Goal: Information Seeking & Learning: Find specific fact

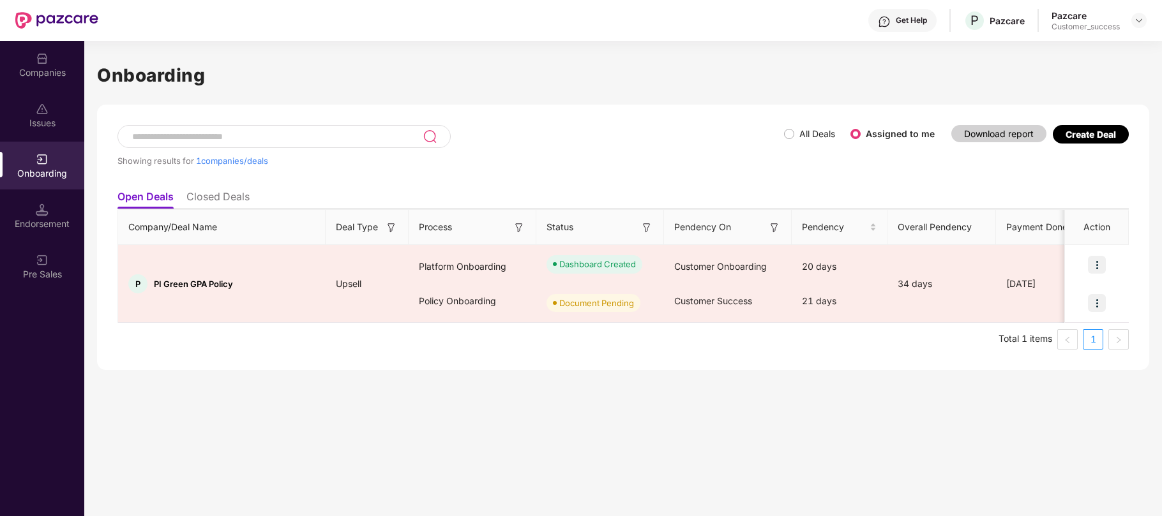
click at [41, 70] on div "Companies" at bounding box center [42, 72] width 84 height 13
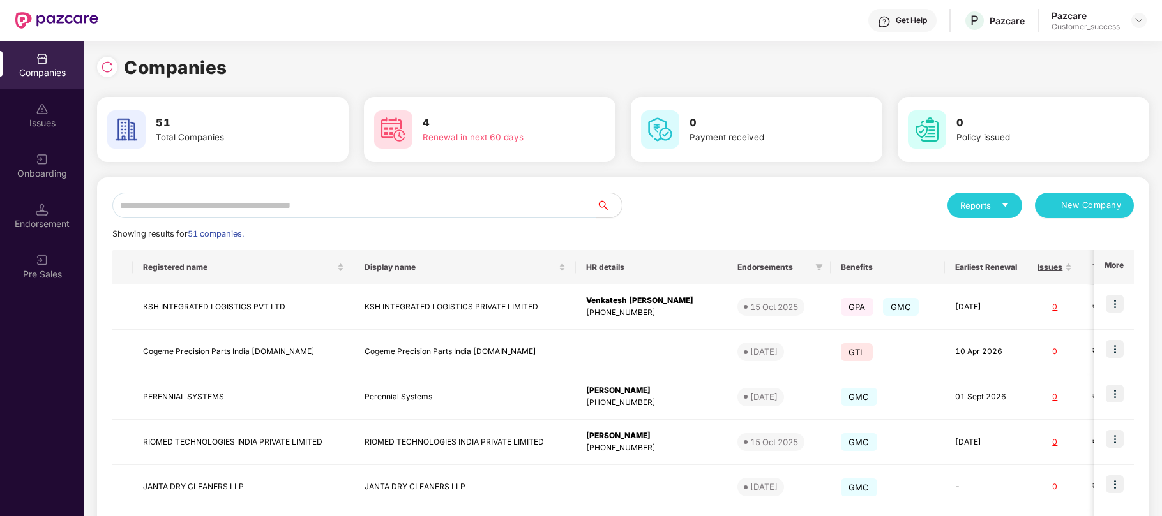
click at [386, 206] on input "text" at bounding box center [354, 206] width 484 height 26
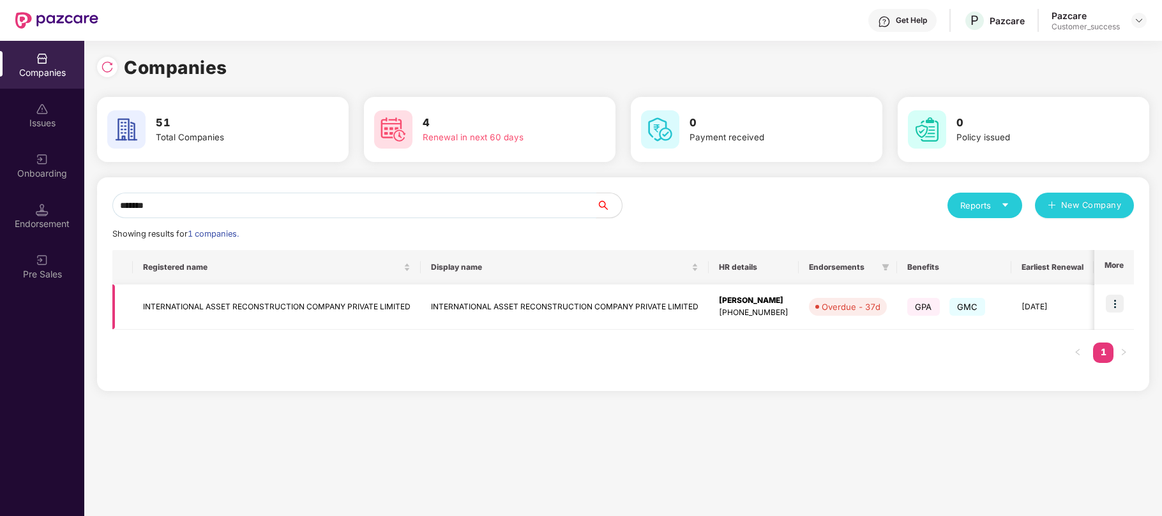
type input "*******"
click at [1116, 300] on img at bounding box center [1114, 304] width 18 height 18
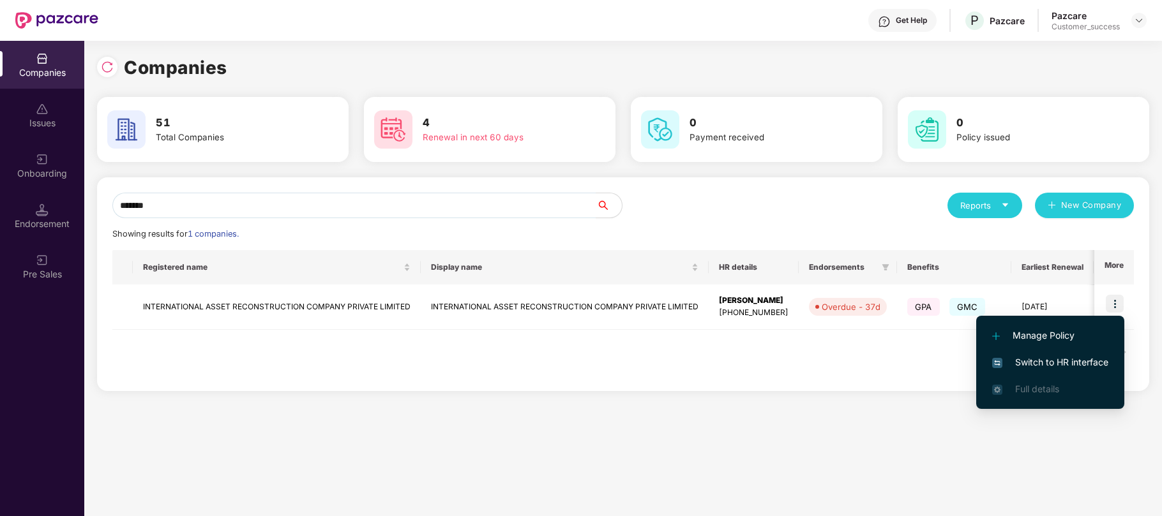
click at [1032, 364] on span "Switch to HR interface" at bounding box center [1050, 363] width 116 height 14
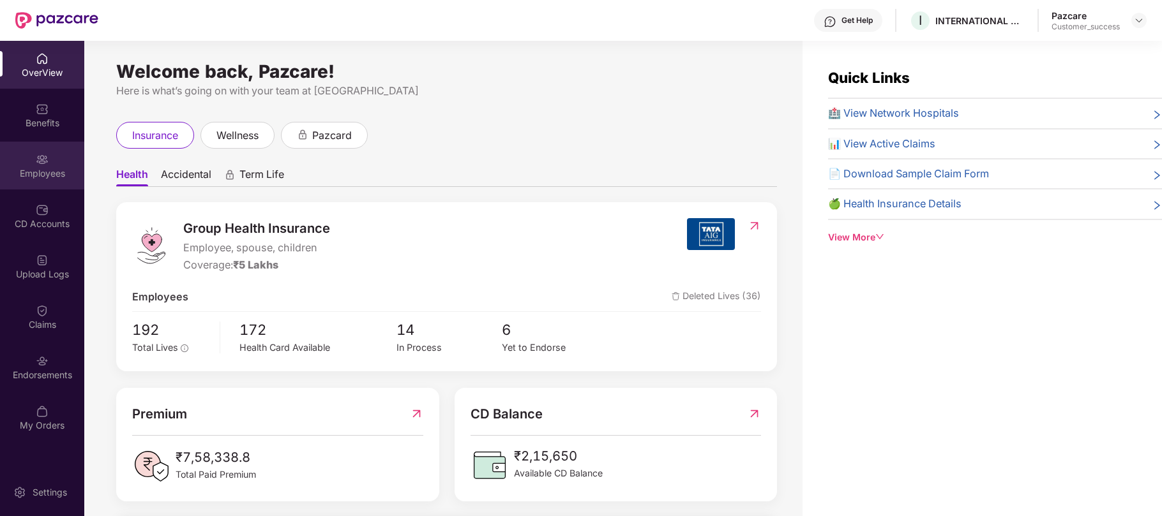
click at [56, 174] on div "Employees" at bounding box center [42, 173] width 84 height 13
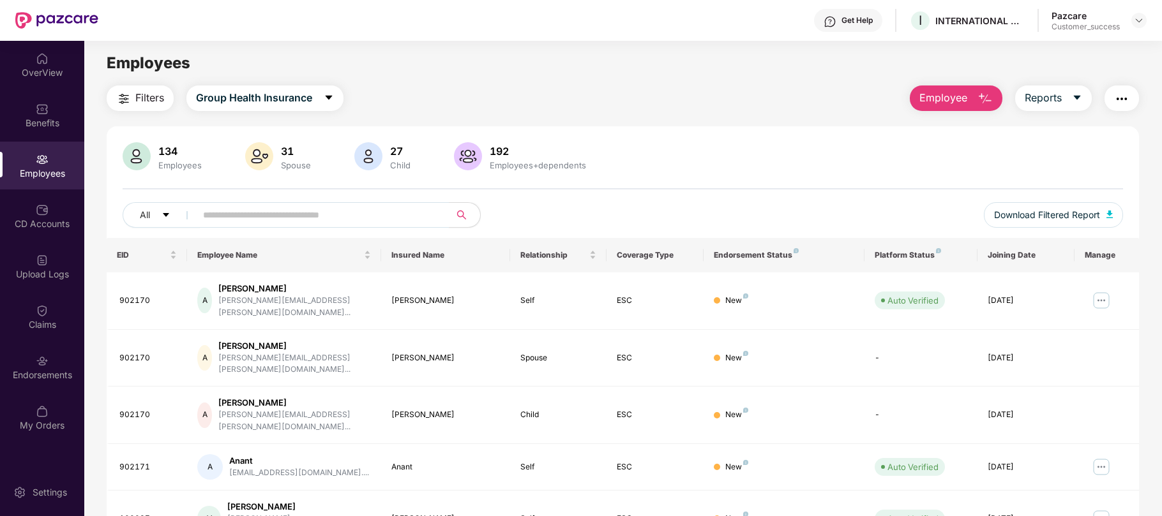
click at [966, 88] on button "Employee" at bounding box center [956, 99] width 93 height 26
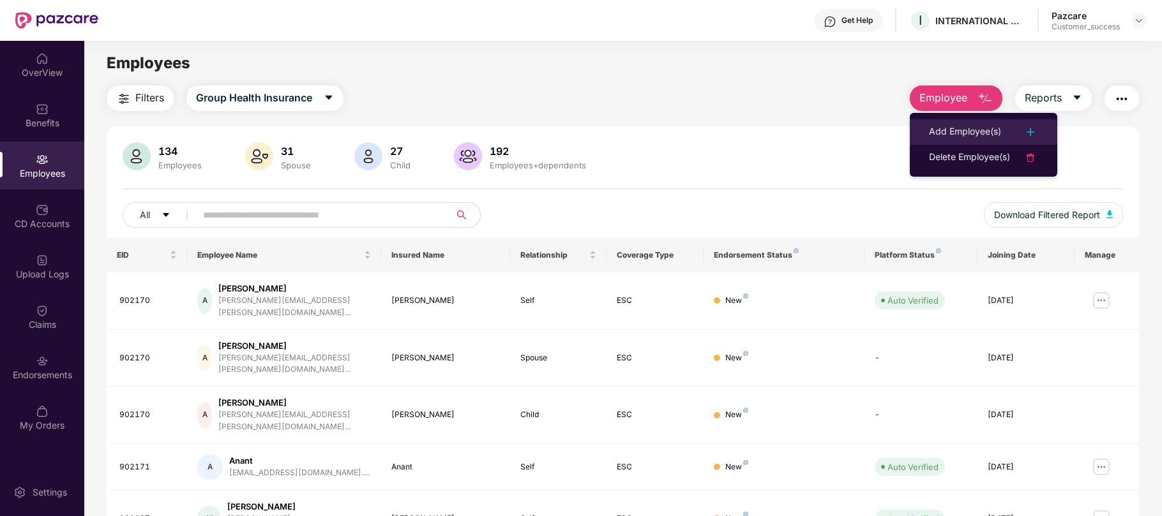
click at [955, 124] on div "Add Employee(s)" at bounding box center [965, 131] width 72 height 15
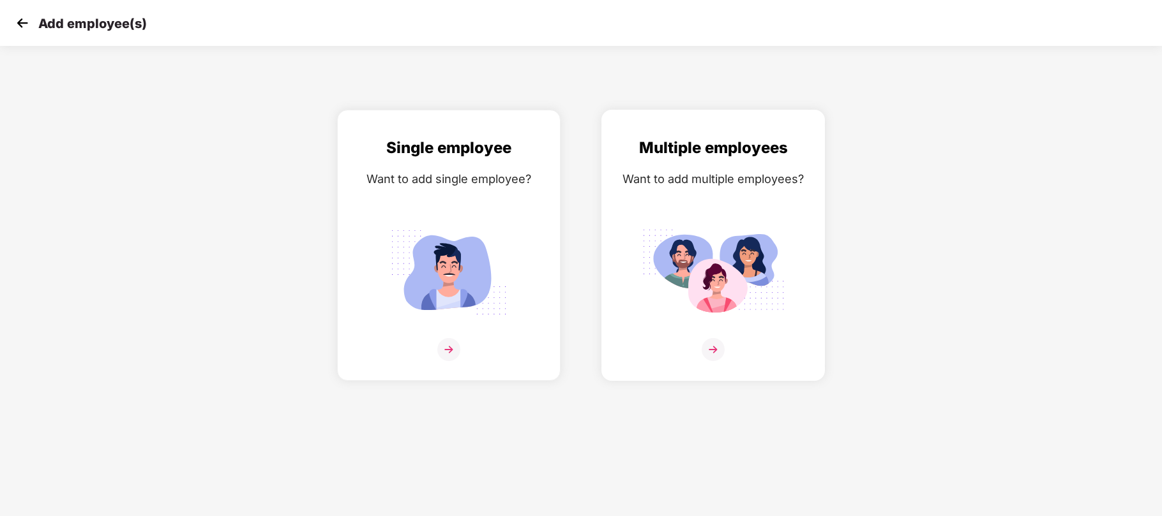
click at [770, 263] on img at bounding box center [712, 273] width 143 height 100
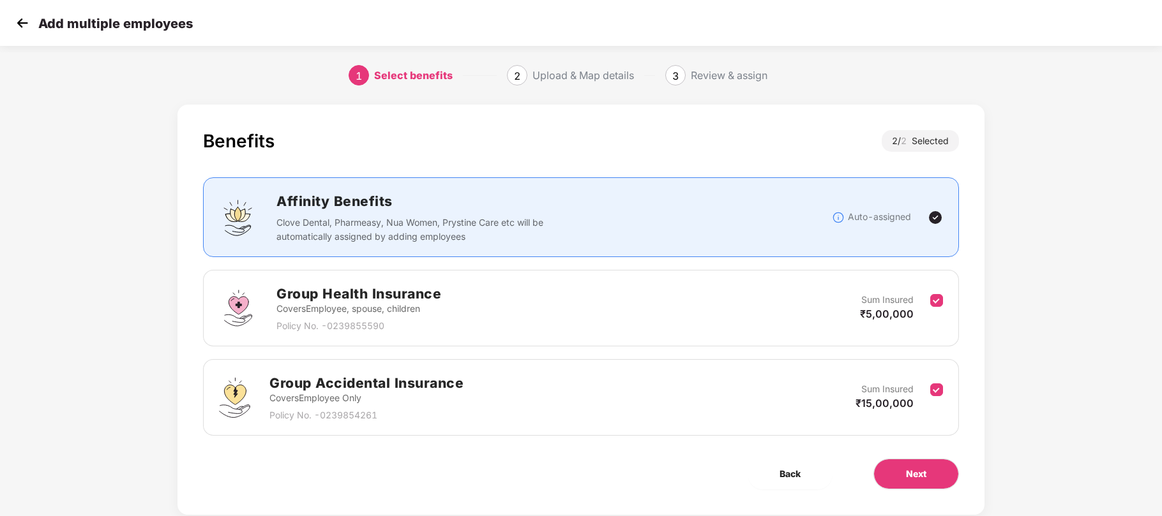
scroll to position [31, 0]
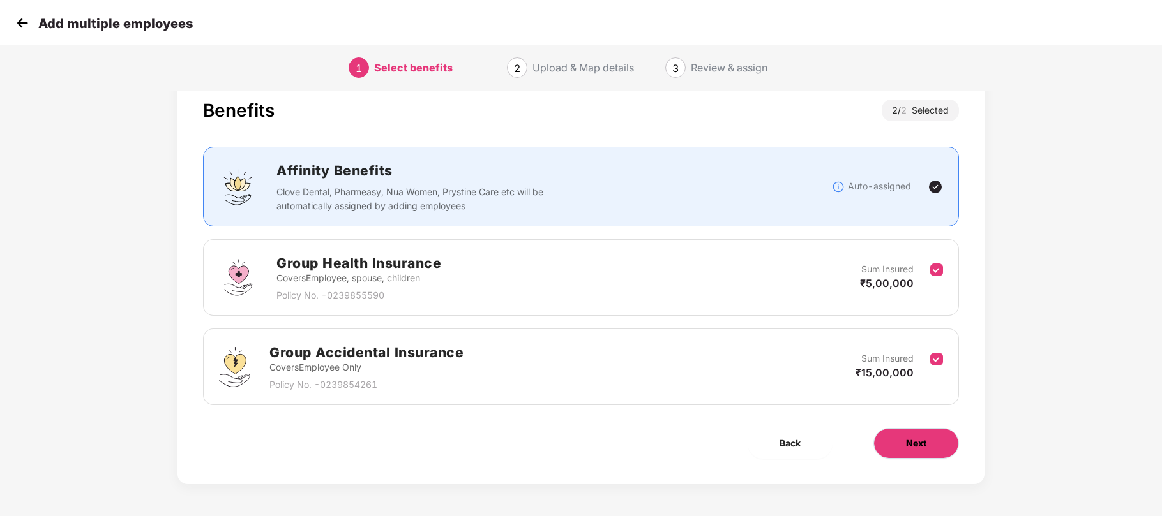
click at [912, 440] on span "Next" at bounding box center [916, 444] width 20 height 14
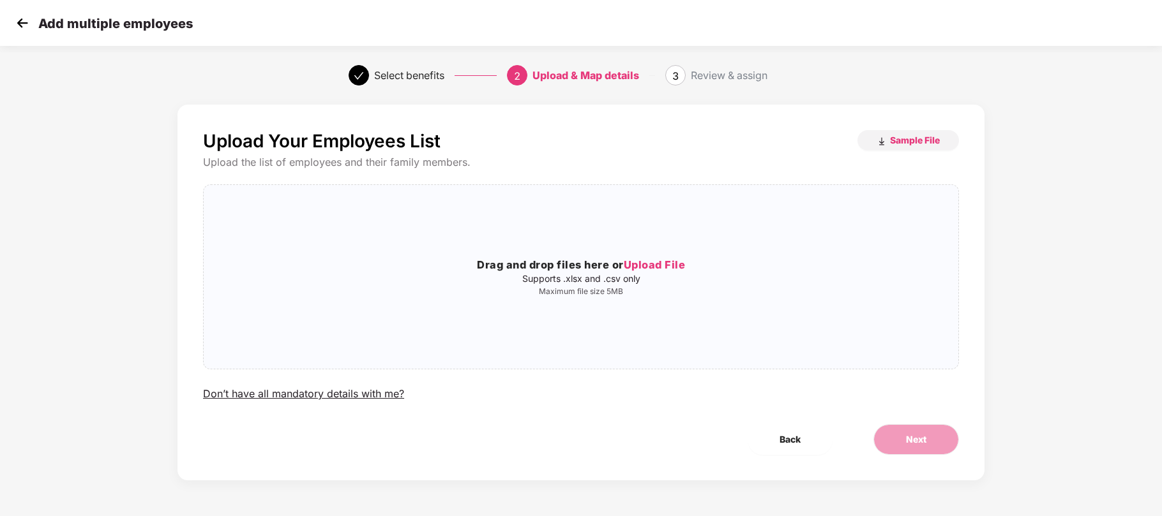
scroll to position [0, 0]
click at [23, 22] on img at bounding box center [22, 22] width 19 height 19
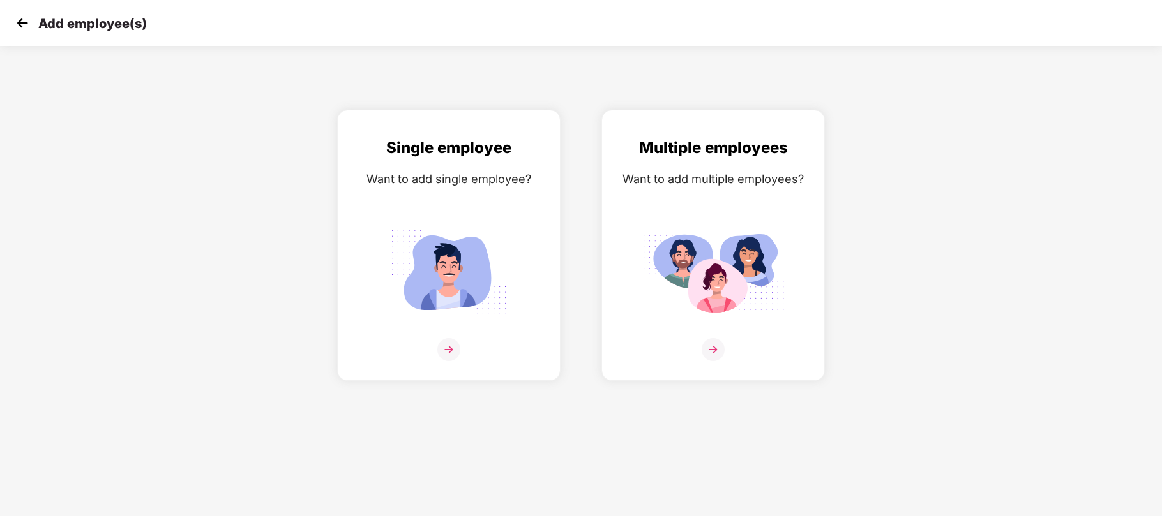
click at [23, 22] on img at bounding box center [22, 22] width 19 height 19
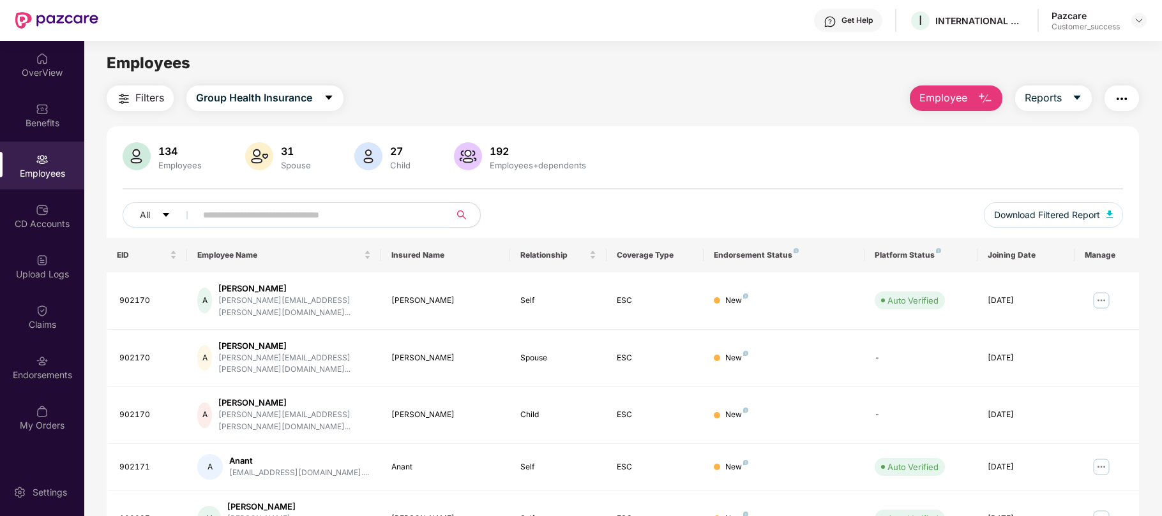
click at [932, 101] on span "Employee" at bounding box center [943, 98] width 48 height 16
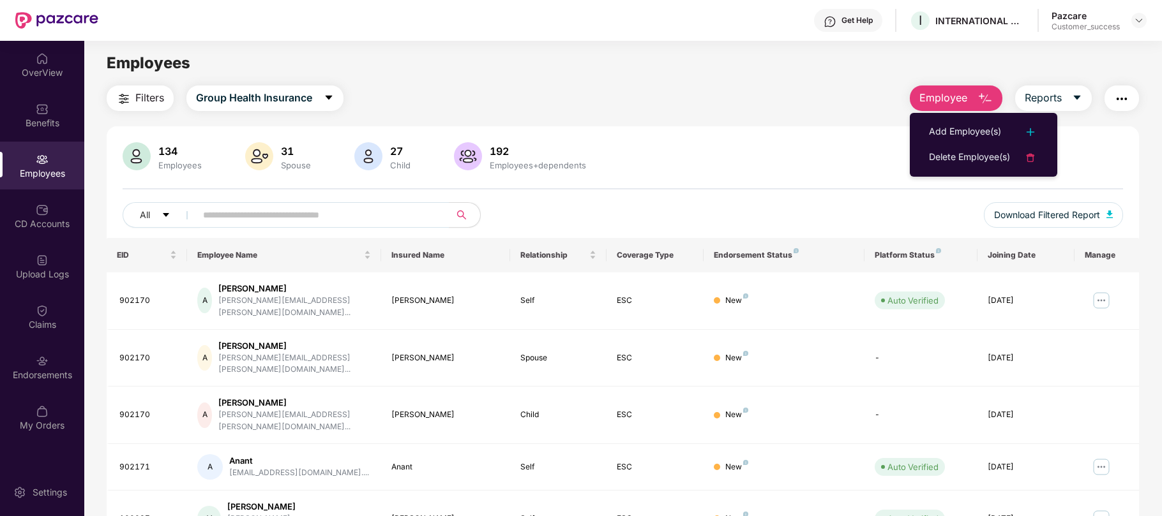
click at [932, 101] on span "Employee" at bounding box center [943, 98] width 48 height 16
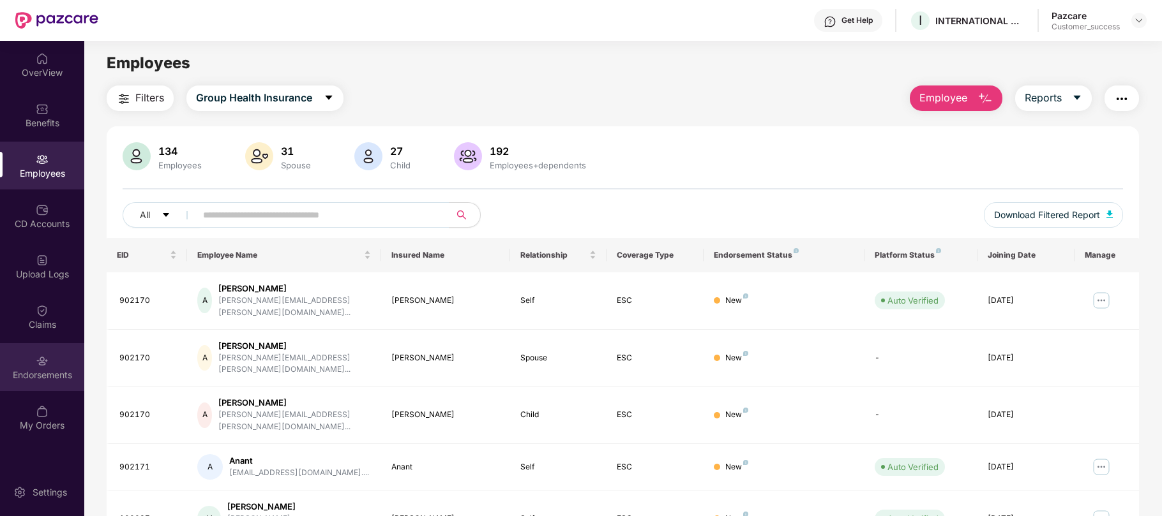
click at [38, 361] on img at bounding box center [42, 361] width 13 height 13
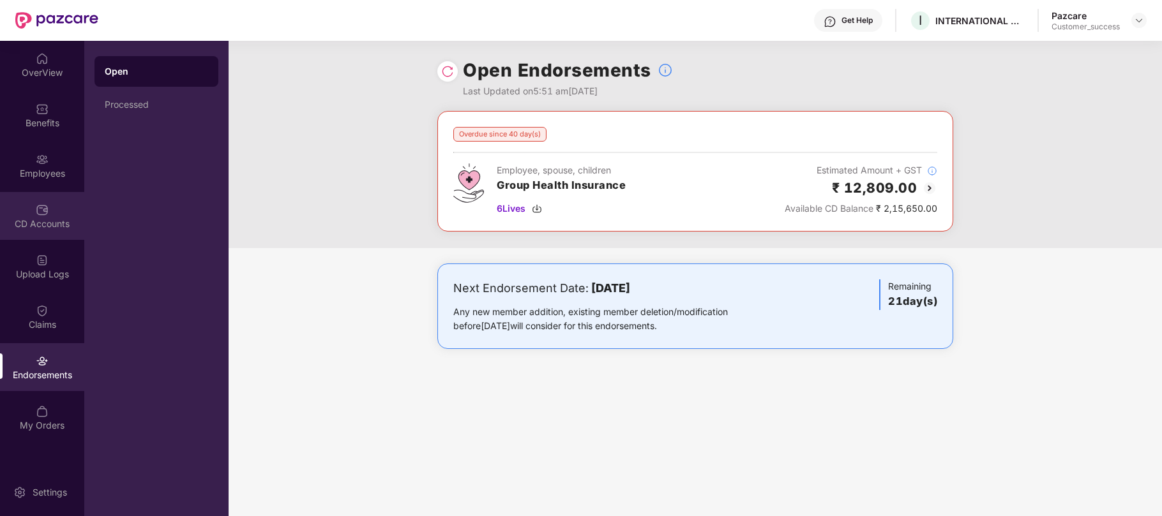
click at [50, 221] on div "CD Accounts" at bounding box center [42, 224] width 84 height 13
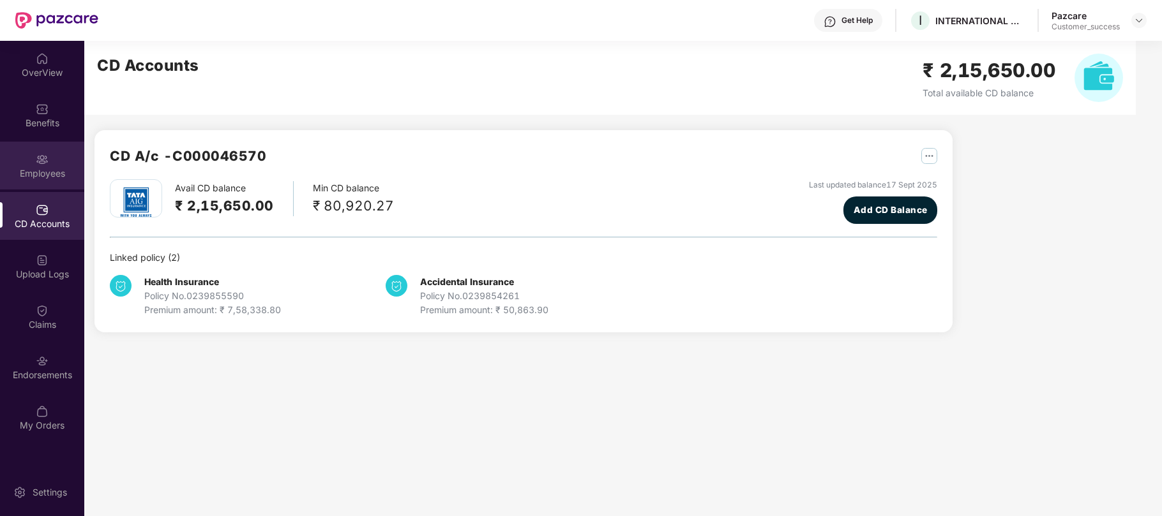
click at [42, 168] on div "Employees" at bounding box center [42, 173] width 84 height 13
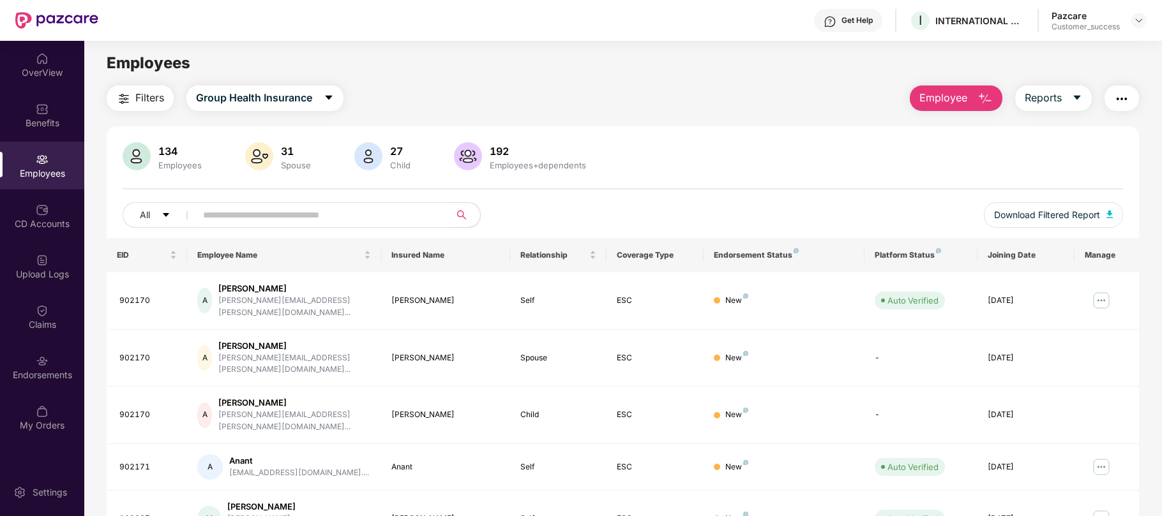
click at [950, 95] on span "Employee" at bounding box center [943, 98] width 48 height 16
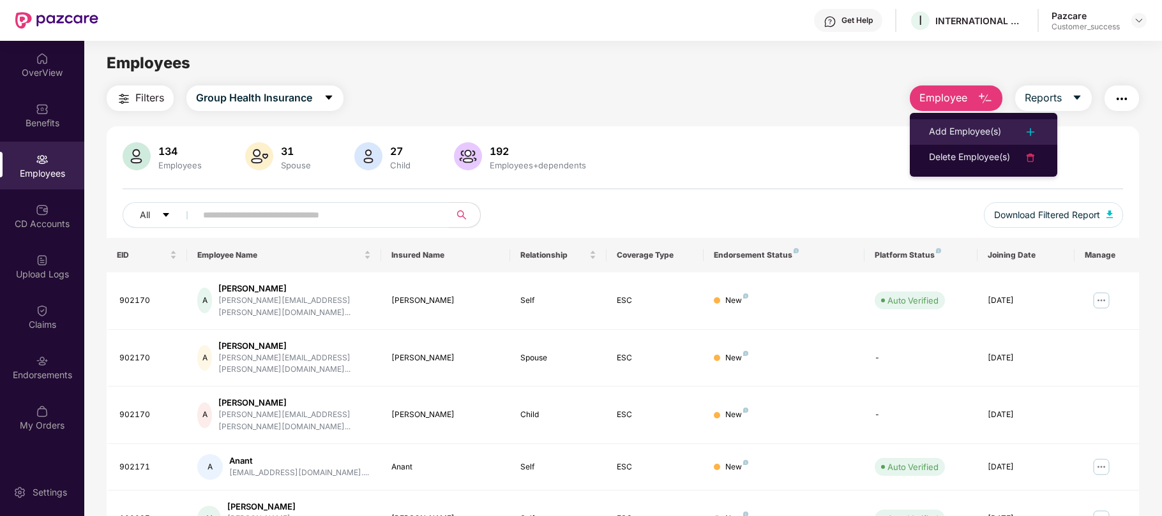
click at [966, 129] on div "Add Employee(s)" at bounding box center [965, 131] width 72 height 15
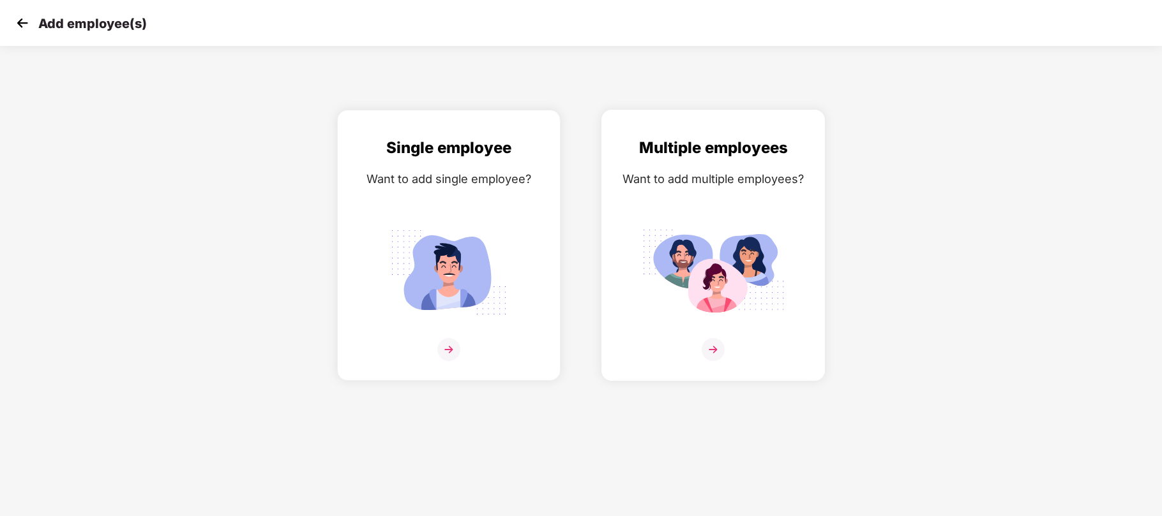
click at [760, 233] on img at bounding box center [712, 273] width 143 height 100
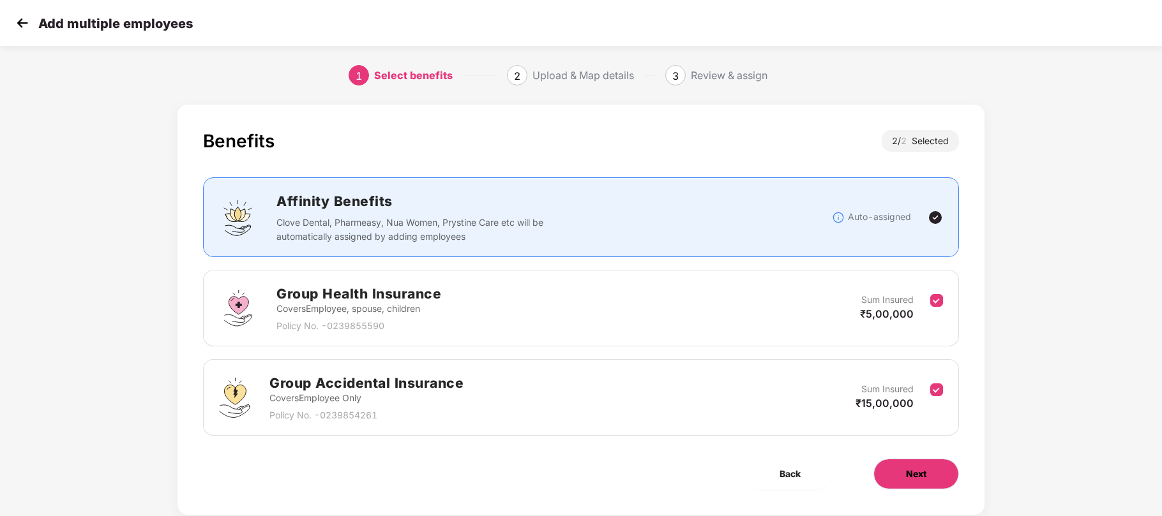
click at [885, 478] on button "Next" at bounding box center [916, 474] width 86 height 31
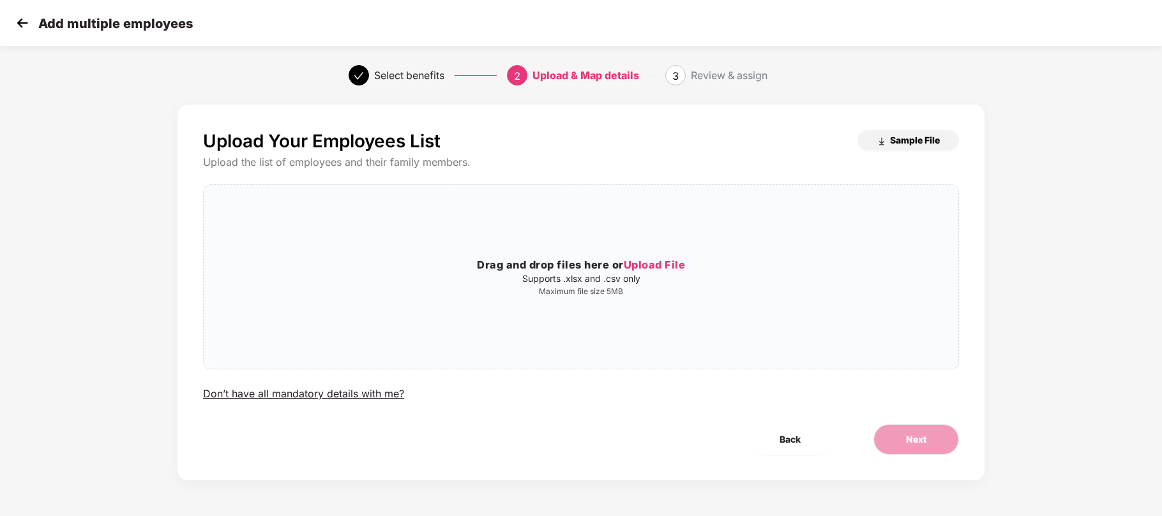
click at [901, 137] on span "Sample File" at bounding box center [915, 140] width 50 height 12
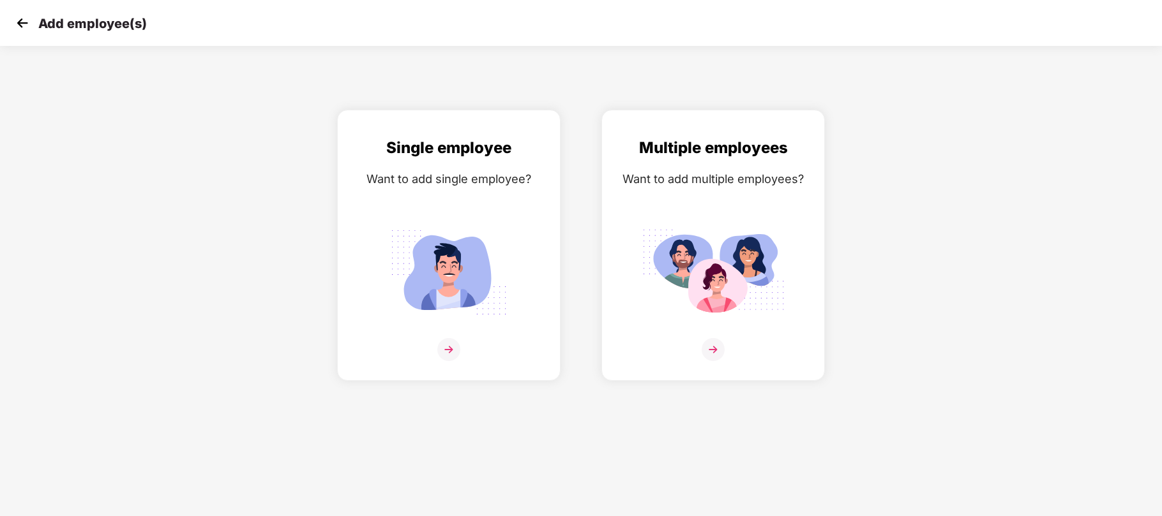
click at [29, 22] on img at bounding box center [22, 22] width 19 height 19
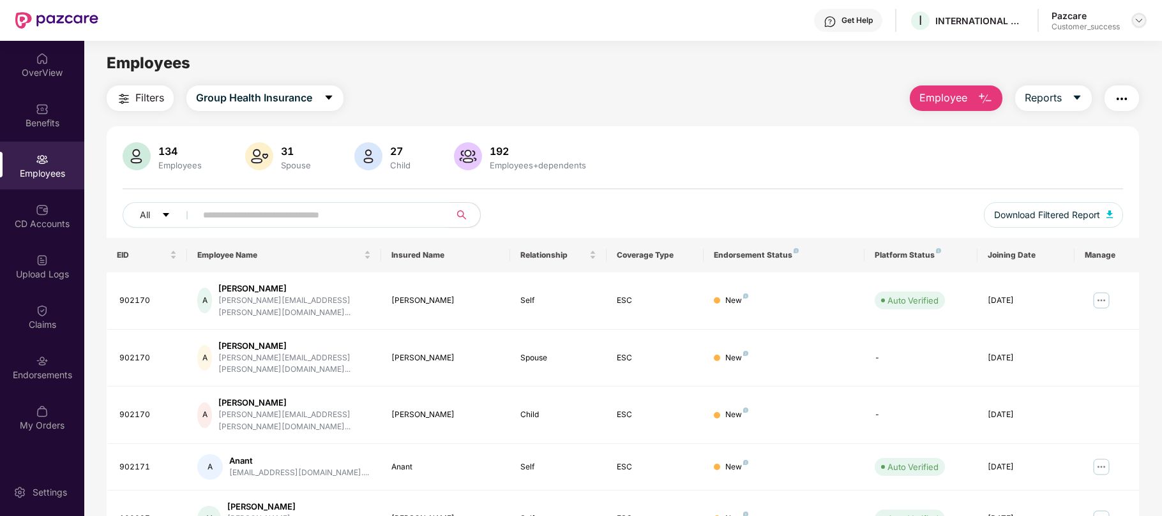
click at [1137, 22] on img at bounding box center [1139, 20] width 10 height 10
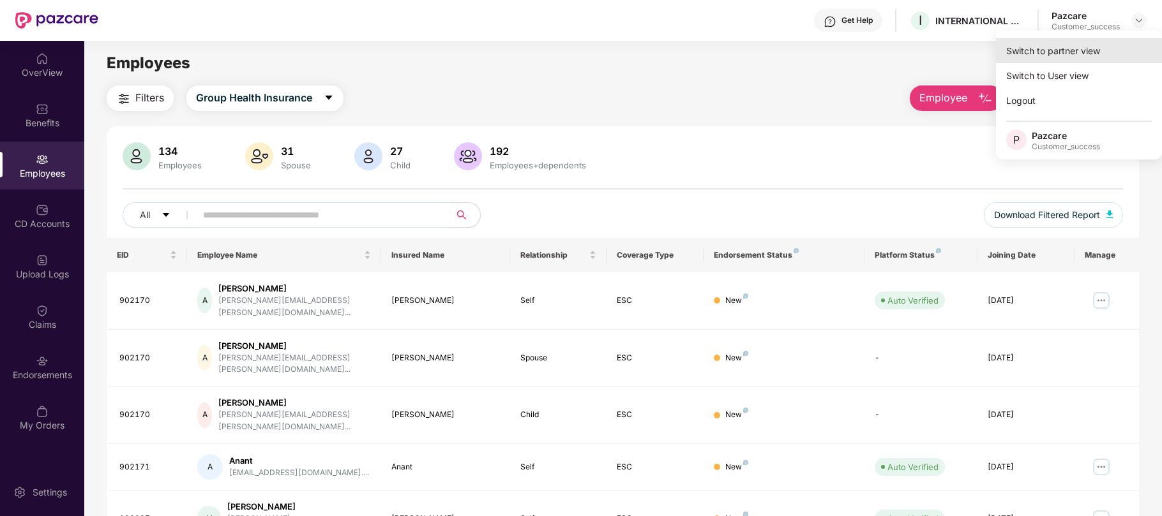
click at [1034, 59] on div "Switch to partner view" at bounding box center [1079, 50] width 166 height 25
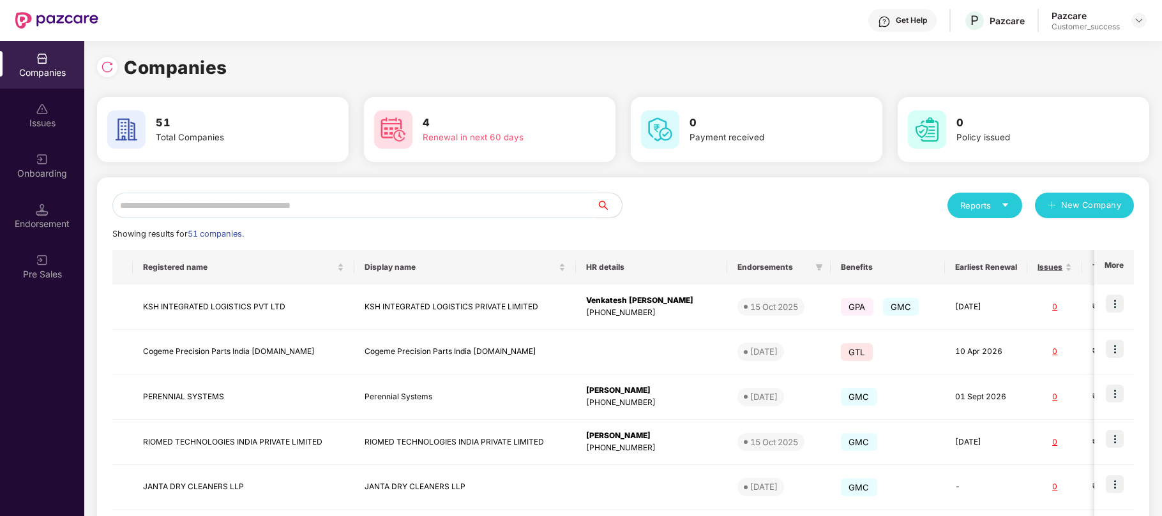
click at [419, 209] on input "text" at bounding box center [354, 206] width 484 height 26
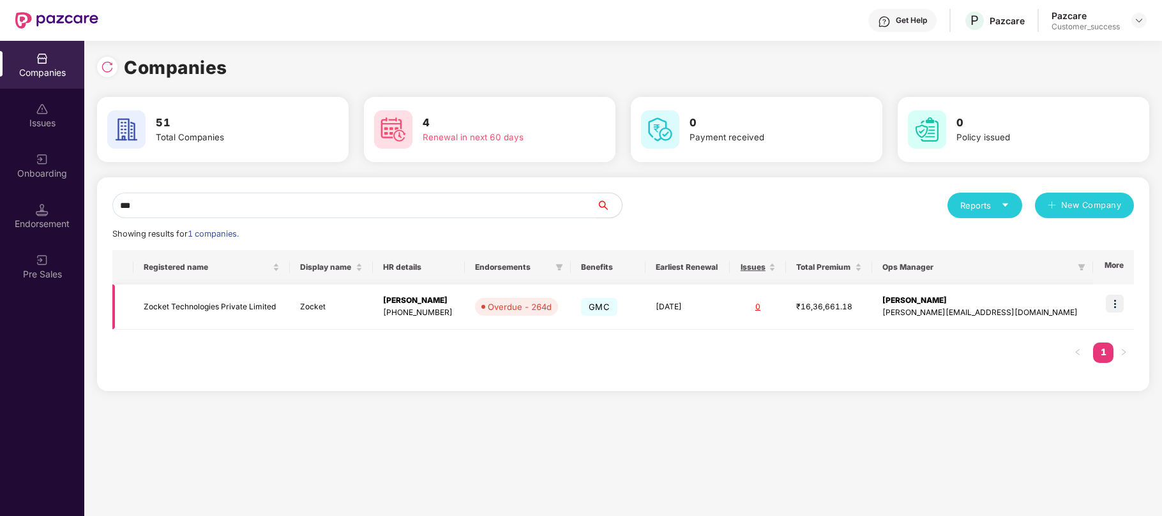
type input "***"
click at [1116, 303] on img at bounding box center [1114, 304] width 18 height 18
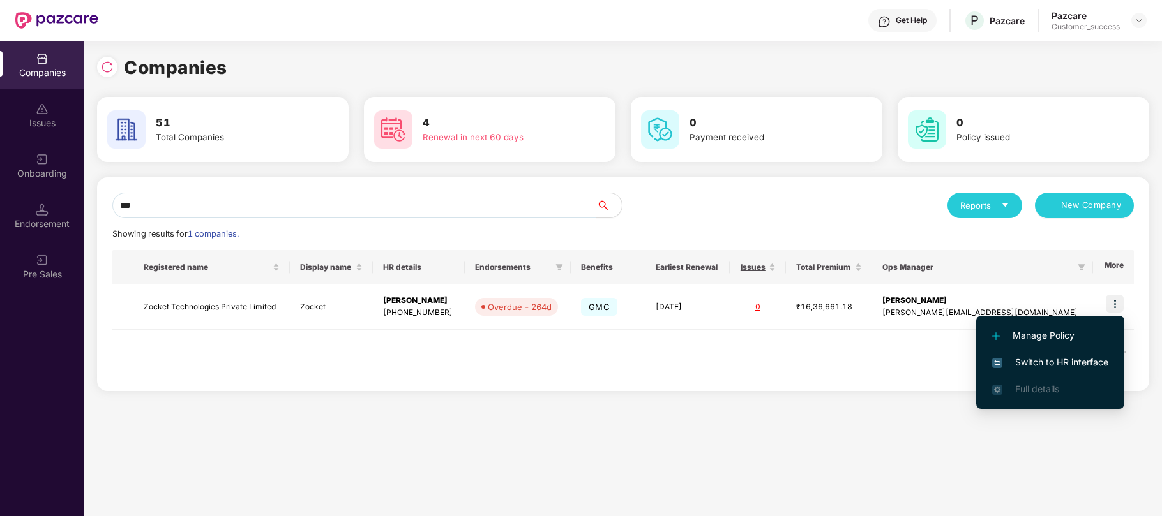
click at [1047, 363] on span "Switch to HR interface" at bounding box center [1050, 363] width 116 height 14
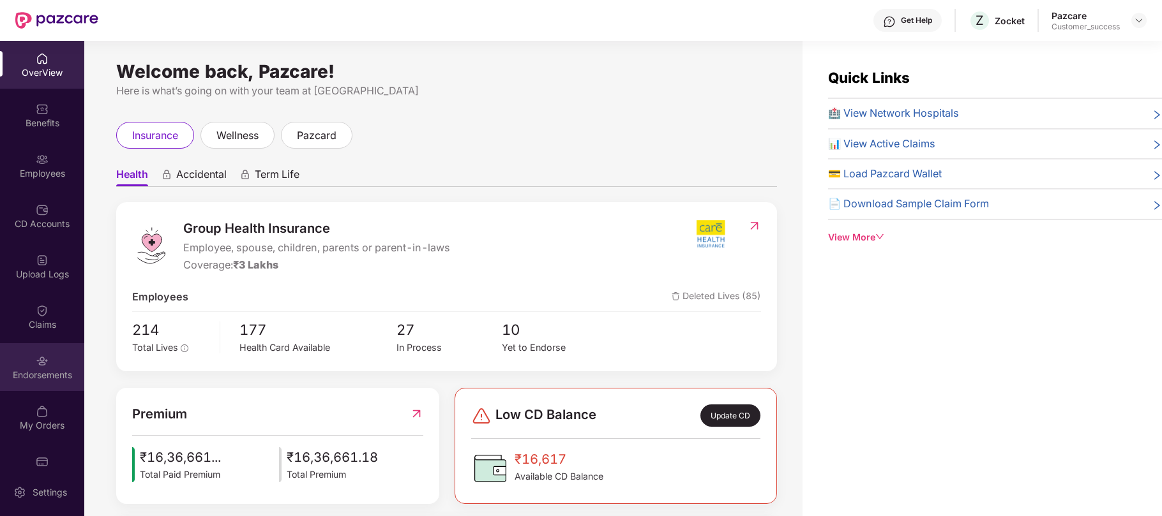
click at [36, 360] on img at bounding box center [42, 361] width 13 height 13
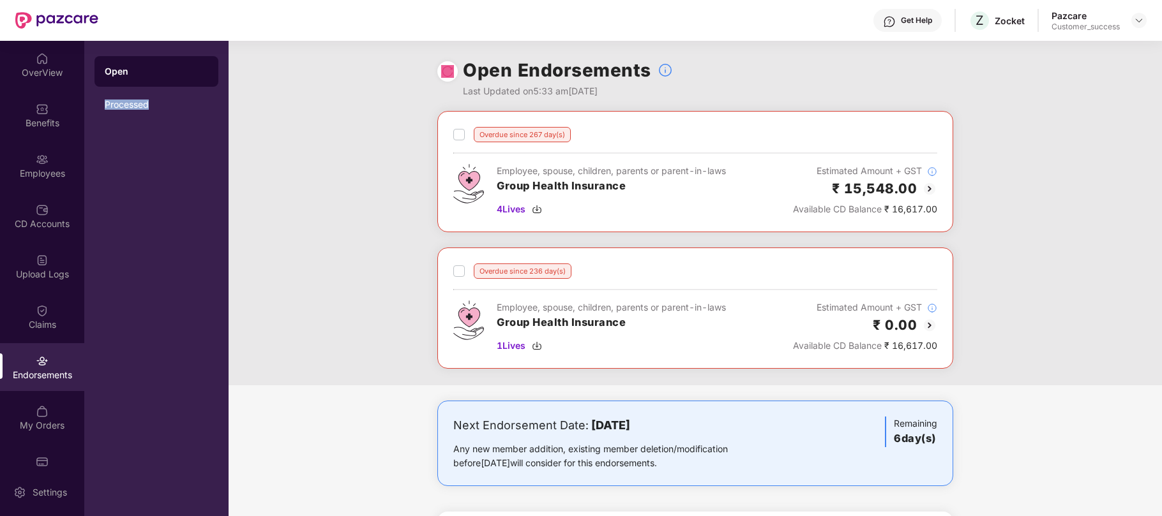
drag, startPoint x: 465, startPoint y: 65, endPoint x: 91, endPoint y: 277, distance: 429.9
click at [91, 277] on div "OverView Benefits Employees CD Accounts Upload Logs Claims Endorsements My Orde…" at bounding box center [581, 278] width 1162 height 475
click at [46, 198] on div "CD Accounts" at bounding box center [42, 216] width 84 height 48
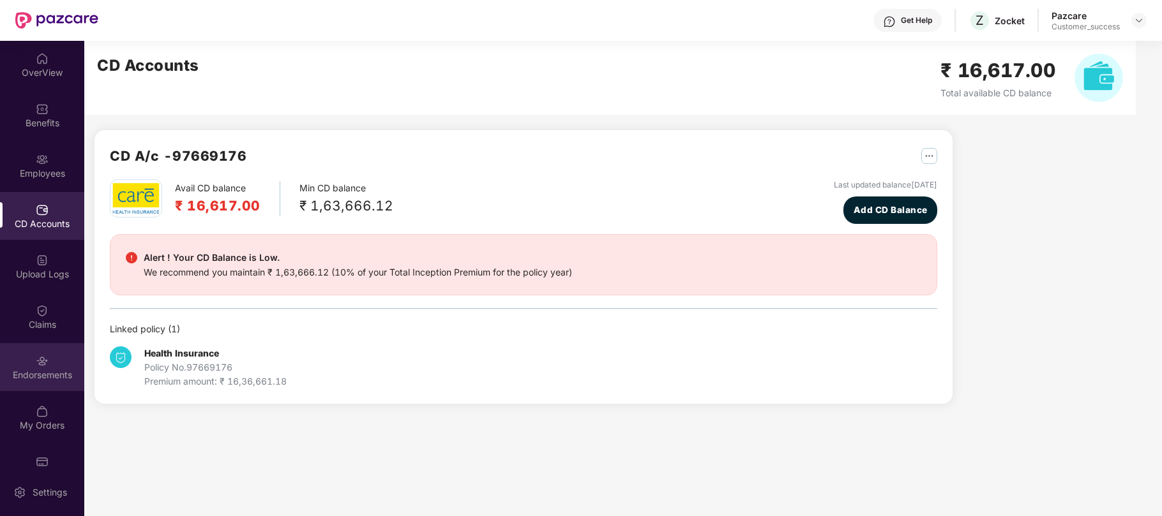
click at [41, 364] on img at bounding box center [42, 361] width 13 height 13
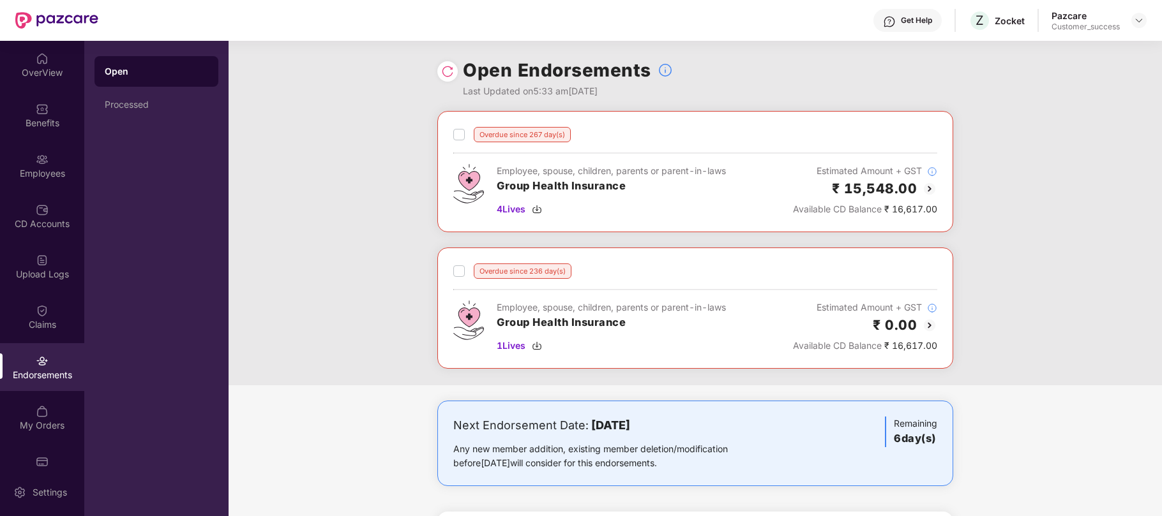
scroll to position [1, 0]
click at [517, 213] on span "4 Lives" at bounding box center [511, 209] width 29 height 14
click at [37, 176] on div "Employees" at bounding box center [42, 173] width 84 height 13
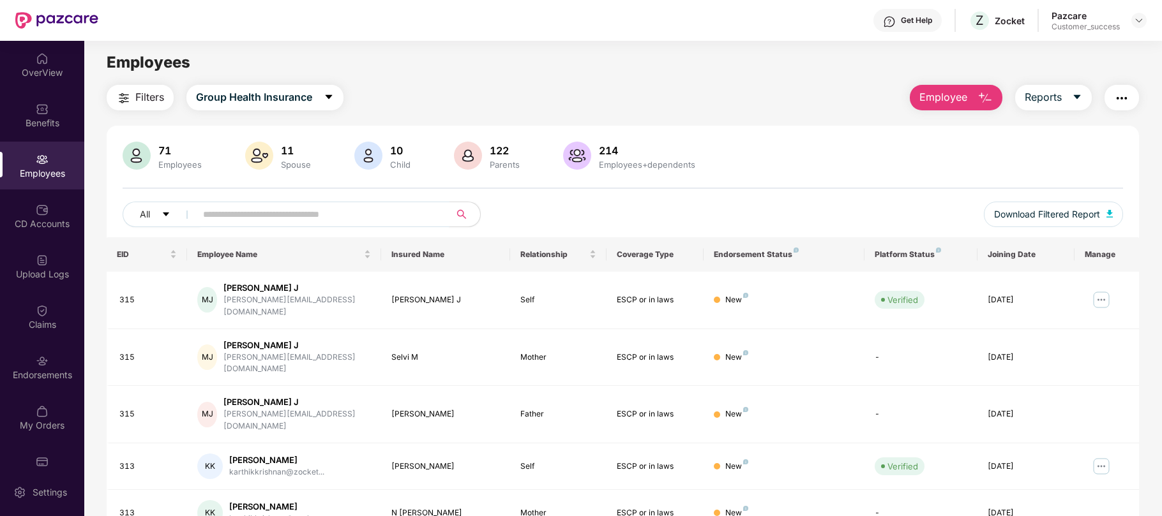
click at [361, 216] on input "text" at bounding box center [317, 214] width 229 height 19
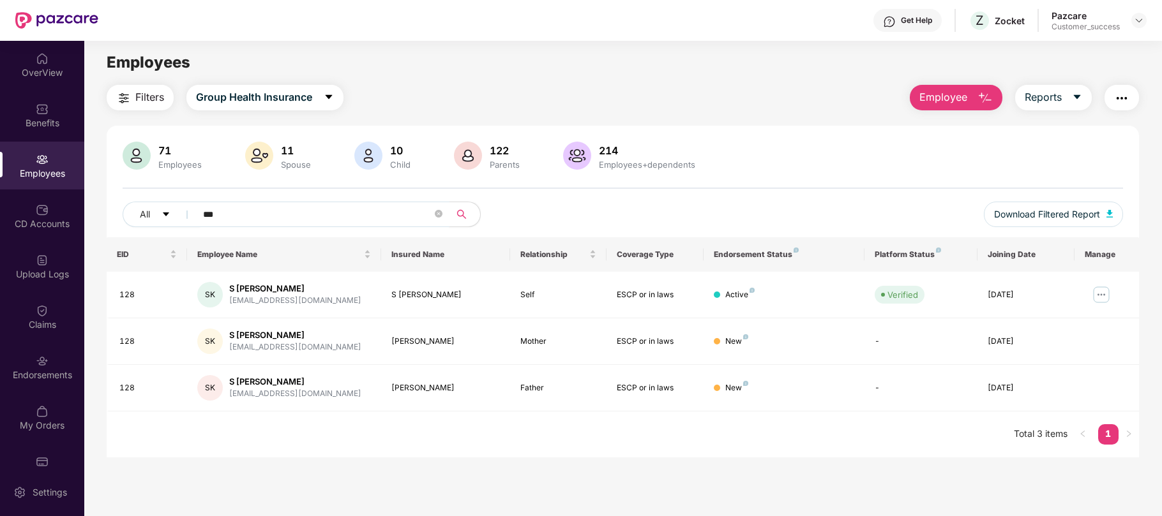
type input "***"
drag, startPoint x: 1049, startPoint y: 386, endPoint x: 613, endPoint y: 292, distance: 446.7
click at [613, 292] on tbody "128 SK S [PERSON_NAME] [PERSON_NAME][EMAIL_ADDRESS][DOMAIN_NAME] S [PERSON_NAME…" at bounding box center [623, 342] width 1032 height 140
click at [763, 198] on div "71 Employees 11 Spouse 10 Child [DEMOGRAPHIC_DATA] Parents 214 Employees+depend…" at bounding box center [623, 190] width 1032 height 96
click at [139, 294] on div "128" at bounding box center [147, 295] width 57 height 12
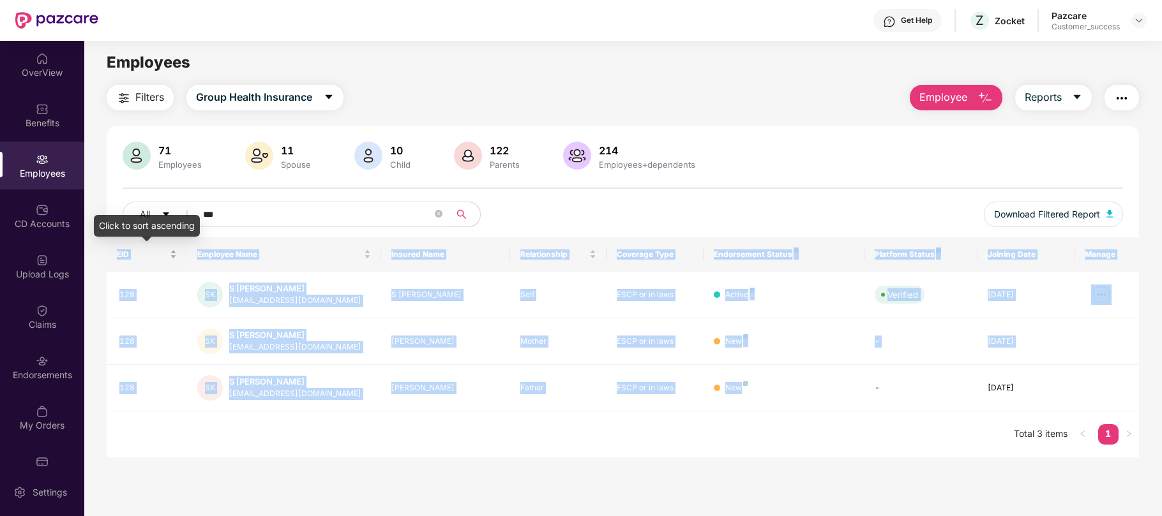
drag, startPoint x: 769, startPoint y: 394, endPoint x: 116, endPoint y: 258, distance: 666.9
click at [116, 258] on table "EID Employee Name Insured Name Relationship Coverage Type Endorsement Status Pl…" at bounding box center [623, 324] width 1032 height 174
click at [117, 258] on span "EID" at bounding box center [142, 255] width 50 height 10
drag, startPoint x: 116, startPoint y: 257, endPoint x: 793, endPoint y: 398, distance: 691.2
click at [793, 398] on table "EID Employee Name Insured Name Relationship Coverage Type Endorsement Status Pl…" at bounding box center [623, 324] width 1032 height 174
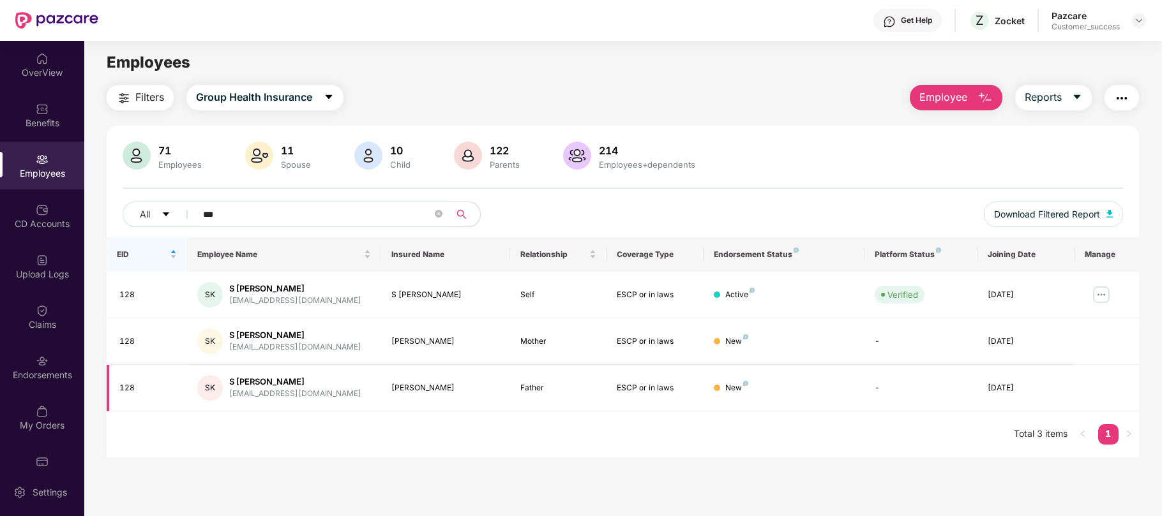
click at [793, 398] on td "New" at bounding box center [783, 388] width 161 height 47
drag, startPoint x: 1052, startPoint y: 394, endPoint x: 139, endPoint y: 282, distance: 920.8
click at [139, 282] on tbody "128 SK S [PERSON_NAME] [PERSON_NAME][EMAIL_ADDRESS][DOMAIN_NAME] S [PERSON_NAME…" at bounding box center [623, 342] width 1032 height 140
click at [527, 216] on div "All ***" at bounding box center [414, 215] width 583 height 26
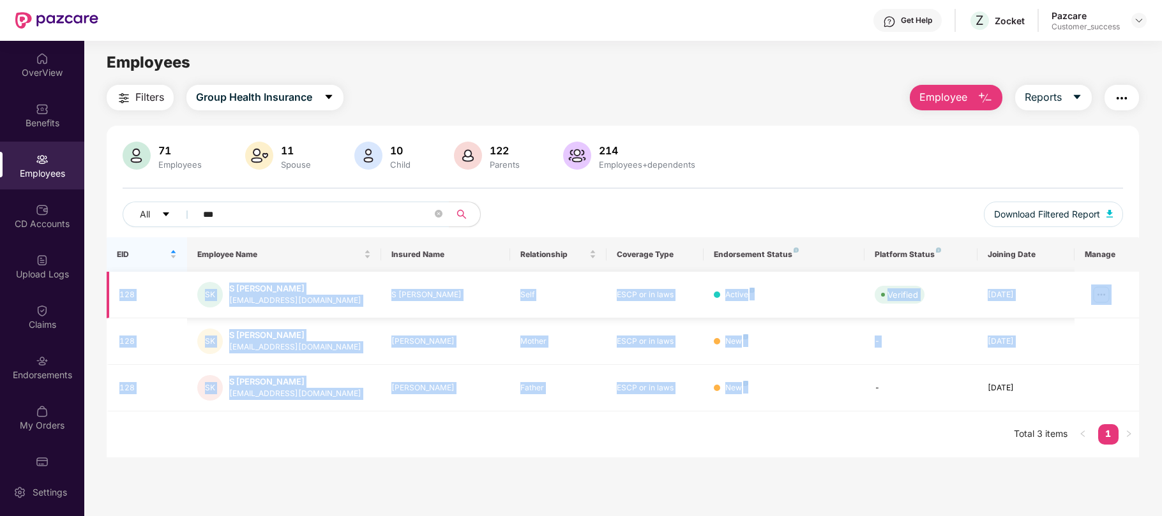
drag, startPoint x: 756, startPoint y: 384, endPoint x: 120, endPoint y: 294, distance: 642.1
click at [120, 294] on tbody "128 SK S [PERSON_NAME] [PERSON_NAME][EMAIL_ADDRESS][DOMAIN_NAME] S [PERSON_NAME…" at bounding box center [623, 342] width 1032 height 140
click at [120, 294] on div "128" at bounding box center [147, 295] width 57 height 12
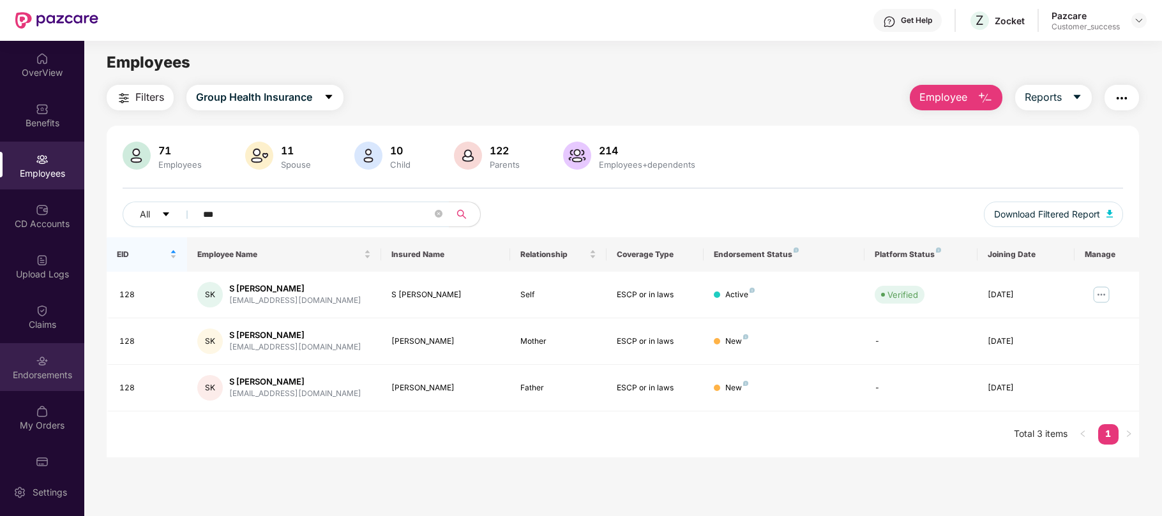
click at [52, 363] on div "Endorsements" at bounding box center [42, 367] width 84 height 48
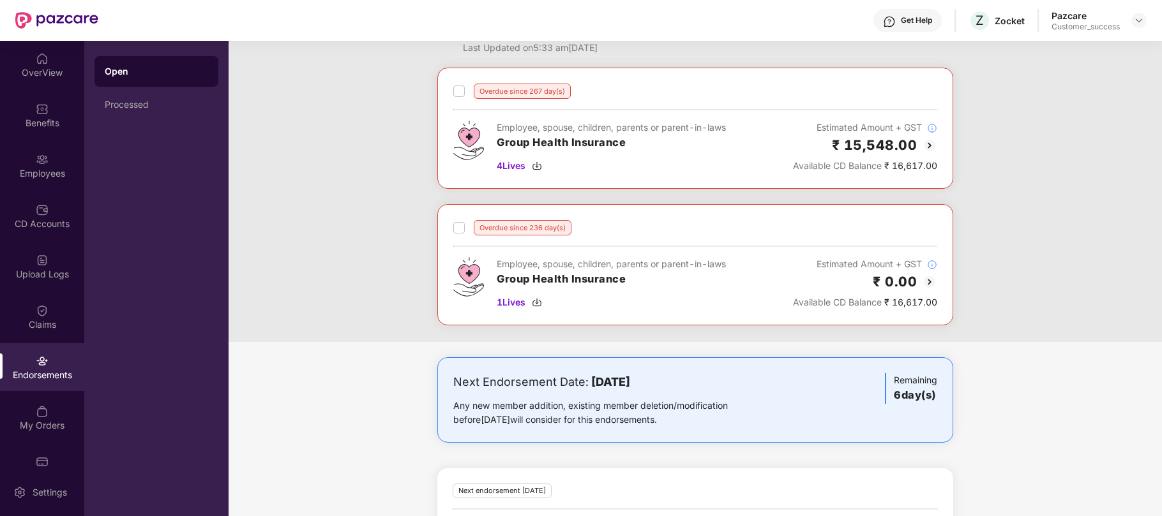
scroll to position [43, 0]
click at [29, 177] on div "Employees" at bounding box center [42, 173] width 84 height 13
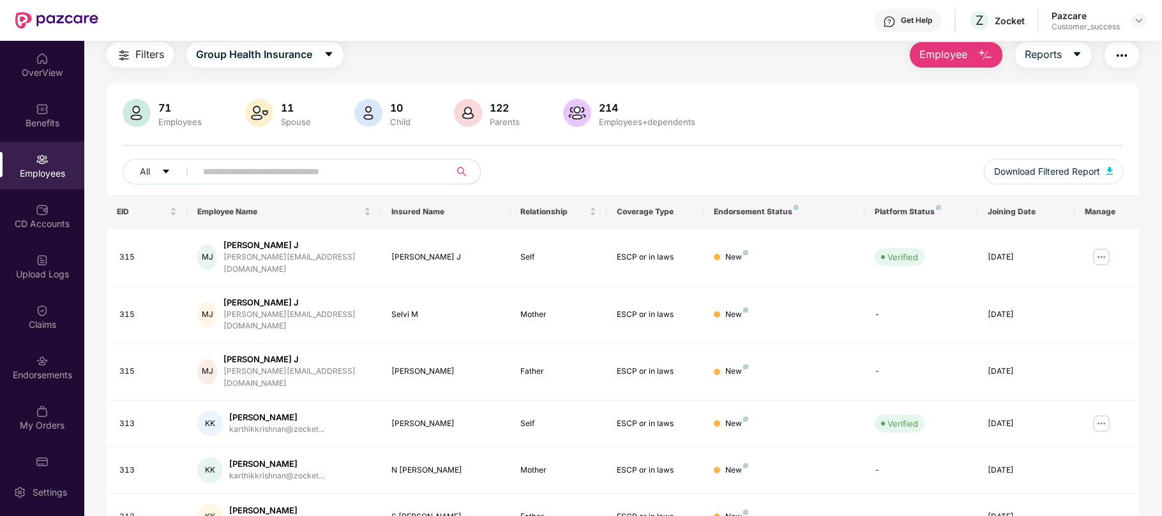
click at [368, 172] on input "text" at bounding box center [317, 171] width 229 height 19
paste input "***"
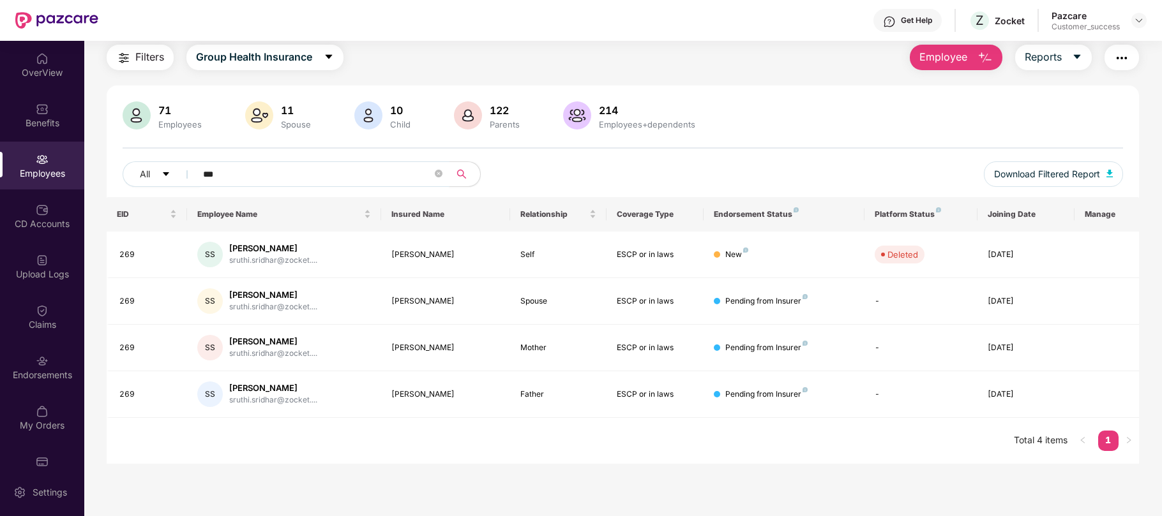
scroll to position [41, 0]
type input "***"
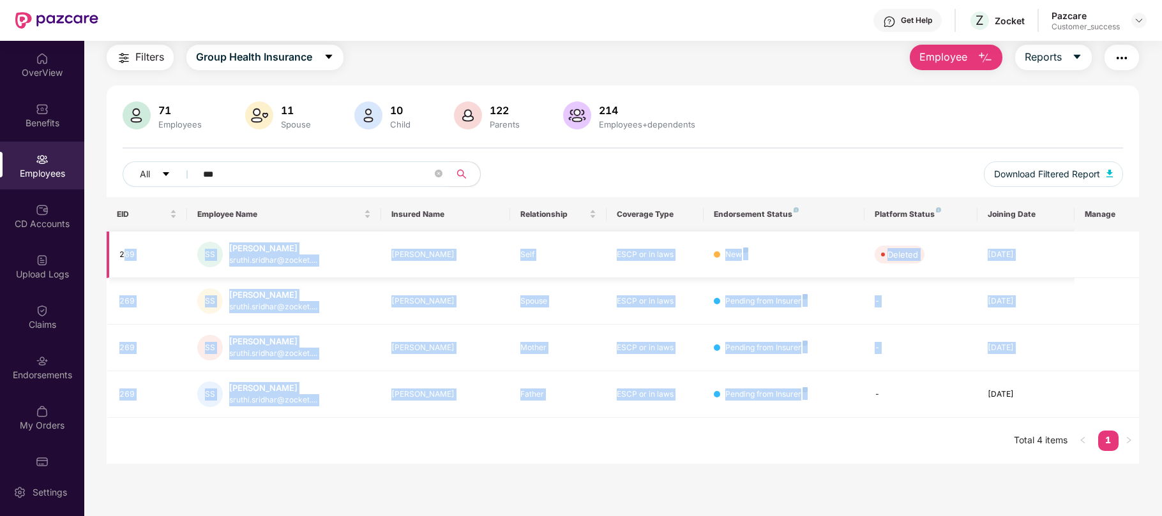
drag, startPoint x: 822, startPoint y: 399, endPoint x: 125, endPoint y: 245, distance: 713.7
click at [125, 245] on tbody "269 SS [PERSON_NAME] [PERSON_NAME].[PERSON_NAME]@zocket.... [PERSON_NAME] Self …" at bounding box center [623, 325] width 1032 height 186
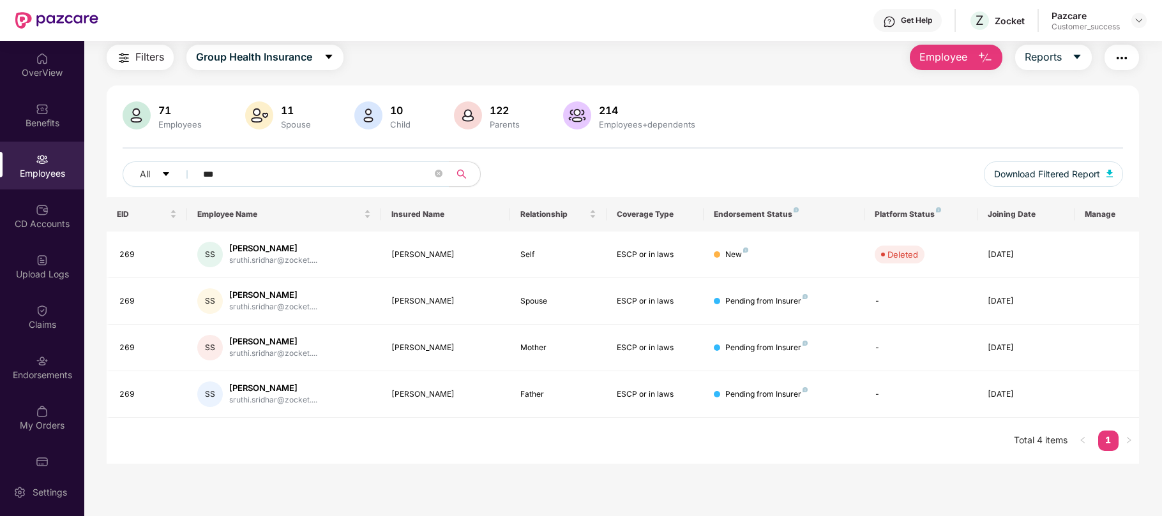
click at [204, 447] on div "EID Employee Name Insured Name Relationship Coverage Type Endorsement Status Pl…" at bounding box center [623, 330] width 1032 height 267
click at [1134, 18] on img at bounding box center [1139, 20] width 10 height 10
click at [1053, 49] on div "Switch to partner view" at bounding box center [1079, 50] width 166 height 25
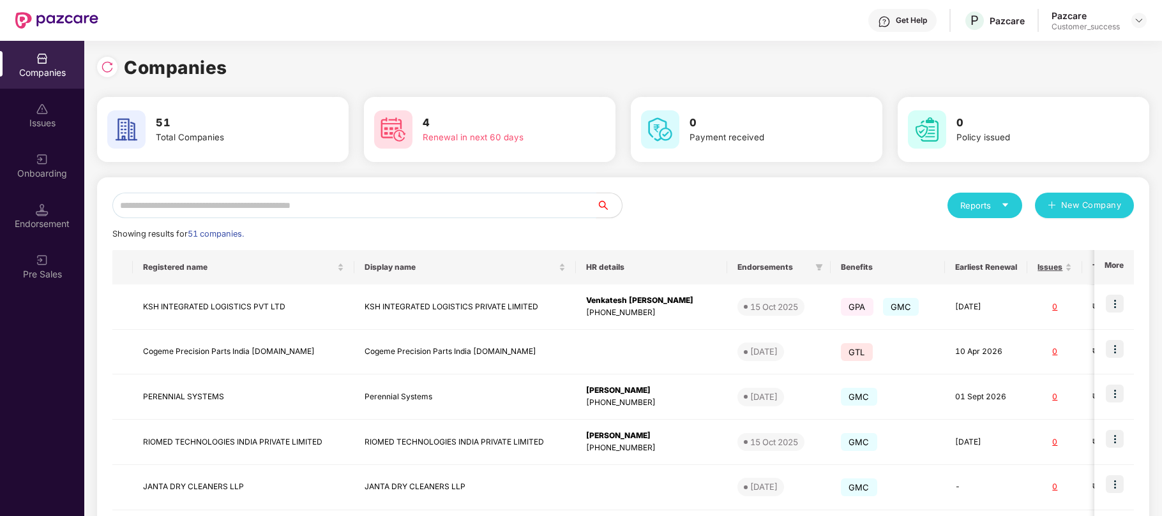
click at [424, 197] on input "text" at bounding box center [354, 206] width 484 height 26
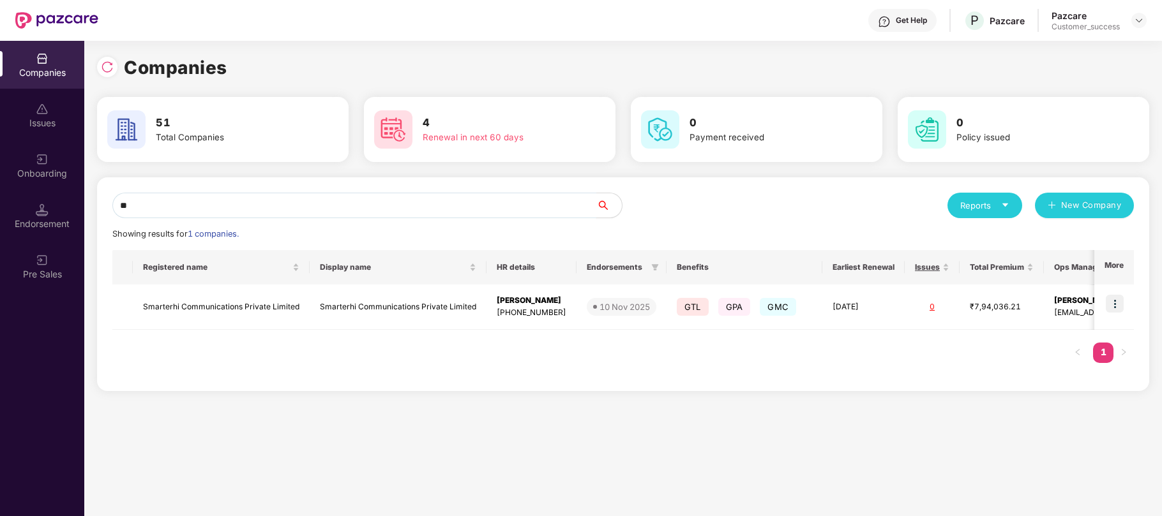
type input "*"
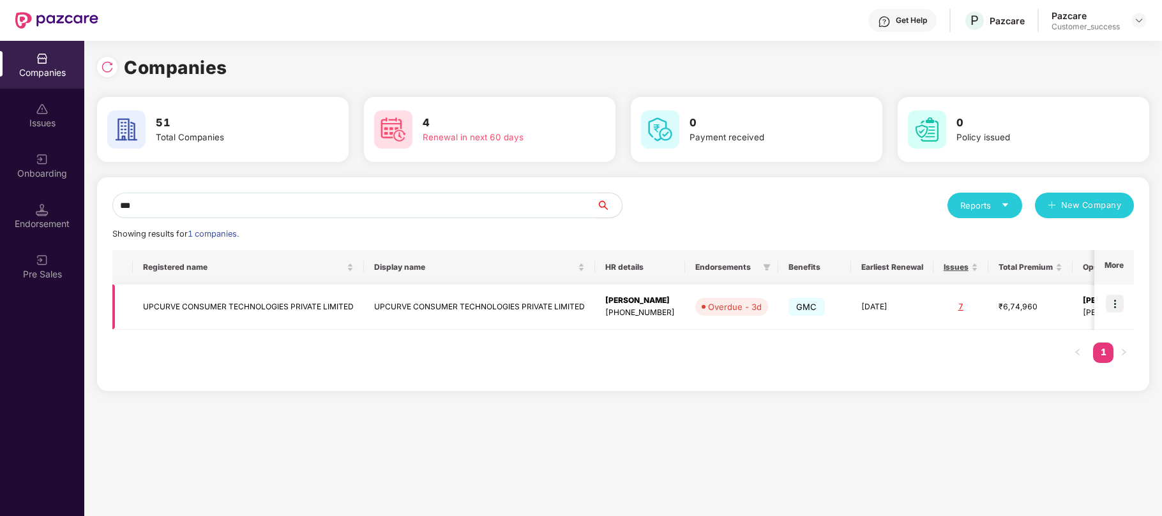
type input "***"
click at [1123, 299] on img at bounding box center [1114, 304] width 18 height 18
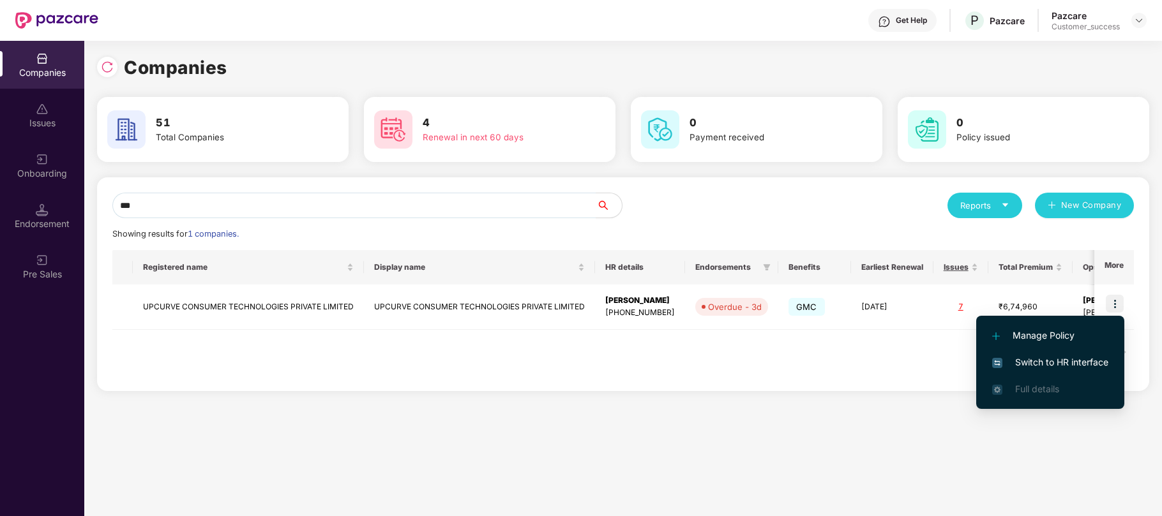
click at [1035, 366] on span "Switch to HR interface" at bounding box center [1050, 363] width 116 height 14
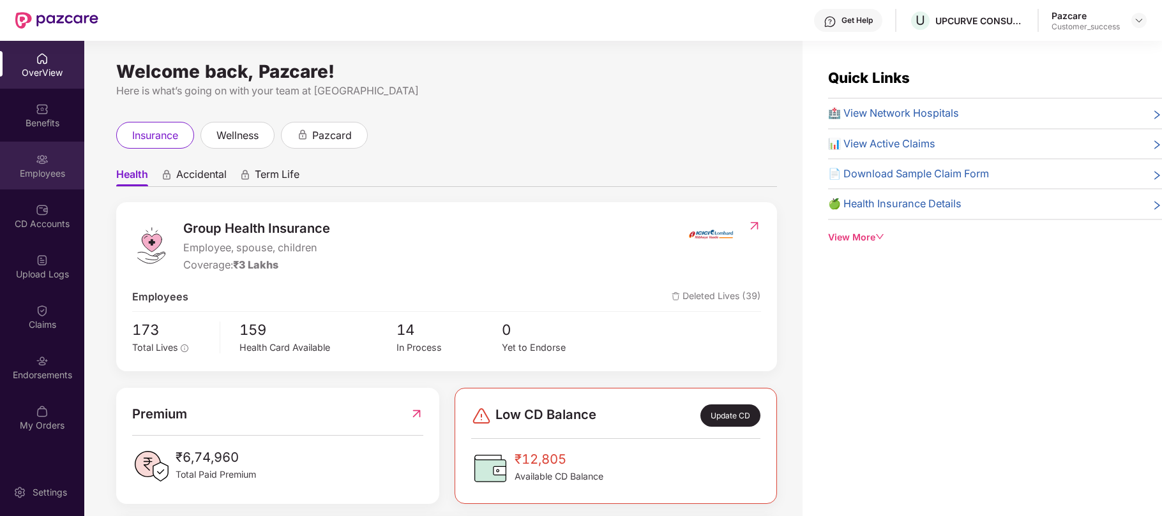
click at [41, 163] on img at bounding box center [42, 159] width 13 height 13
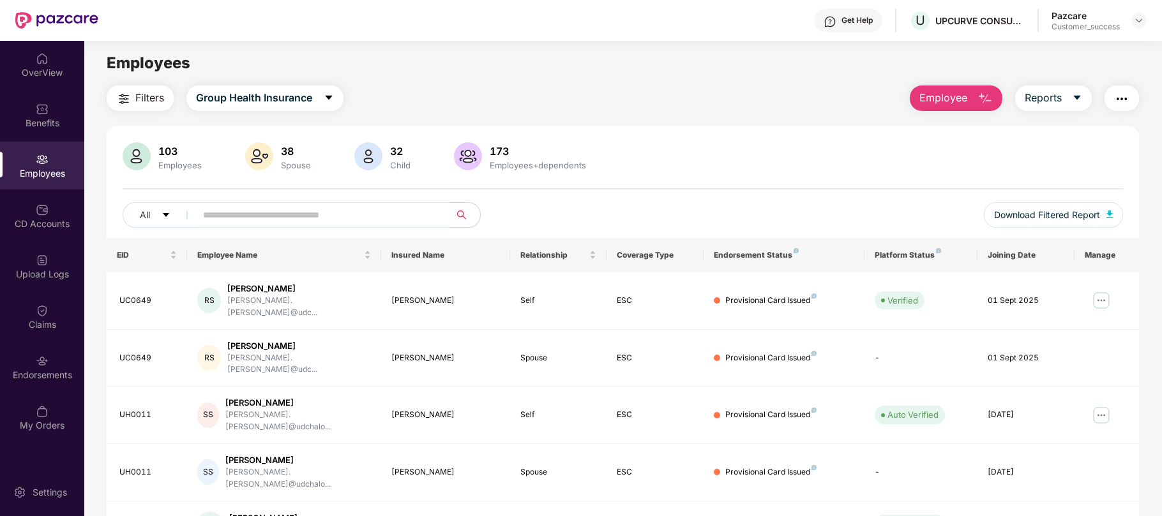
click at [294, 225] on span at bounding box center [319, 215] width 262 height 26
click at [307, 213] on input "text" at bounding box center [317, 215] width 229 height 19
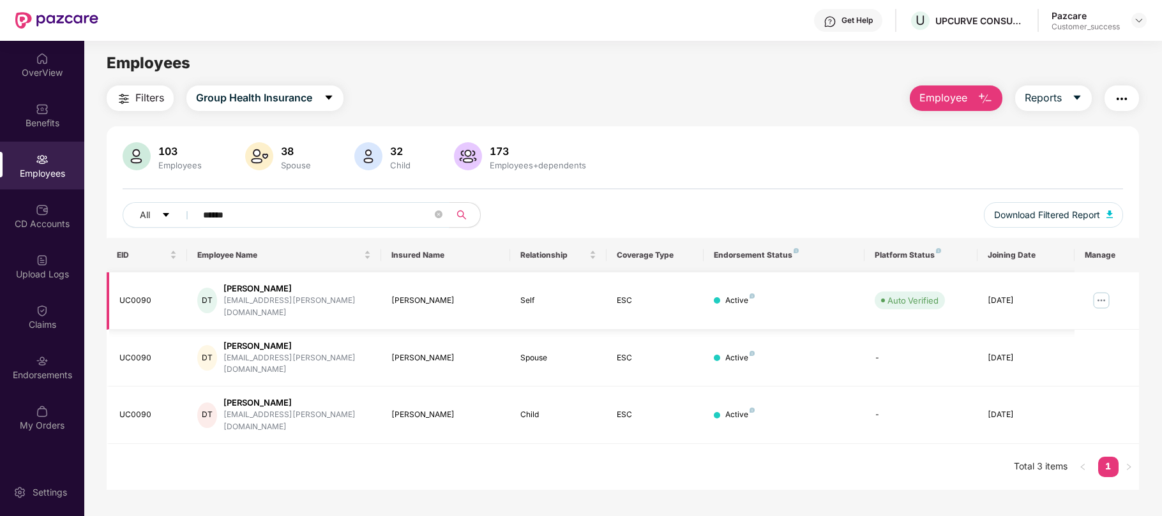
type input "******"
click at [1095, 290] on img at bounding box center [1101, 300] width 20 height 20
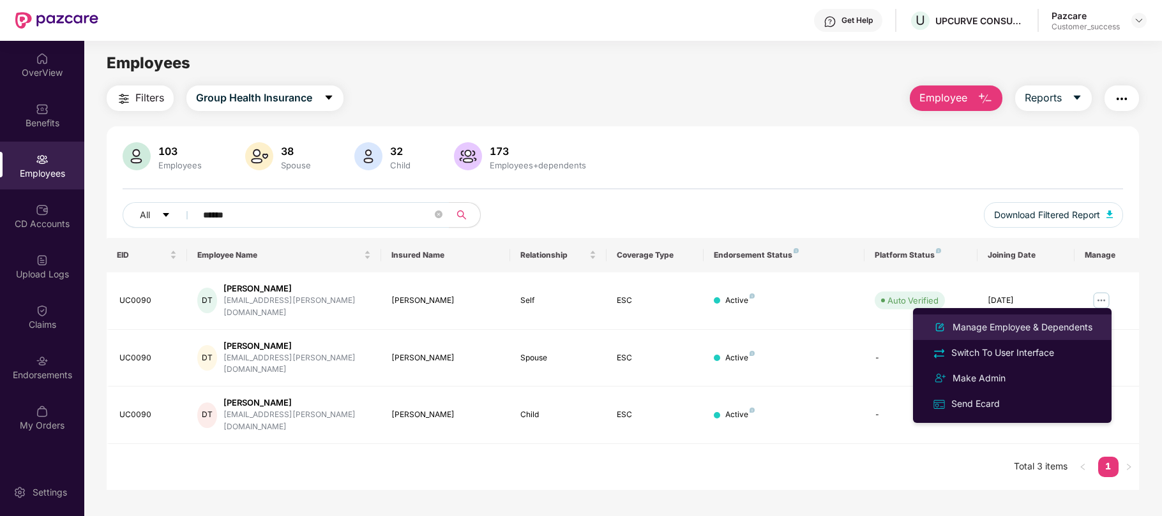
click at [1030, 326] on div "Manage Employee & Dependents" at bounding box center [1022, 327] width 145 height 14
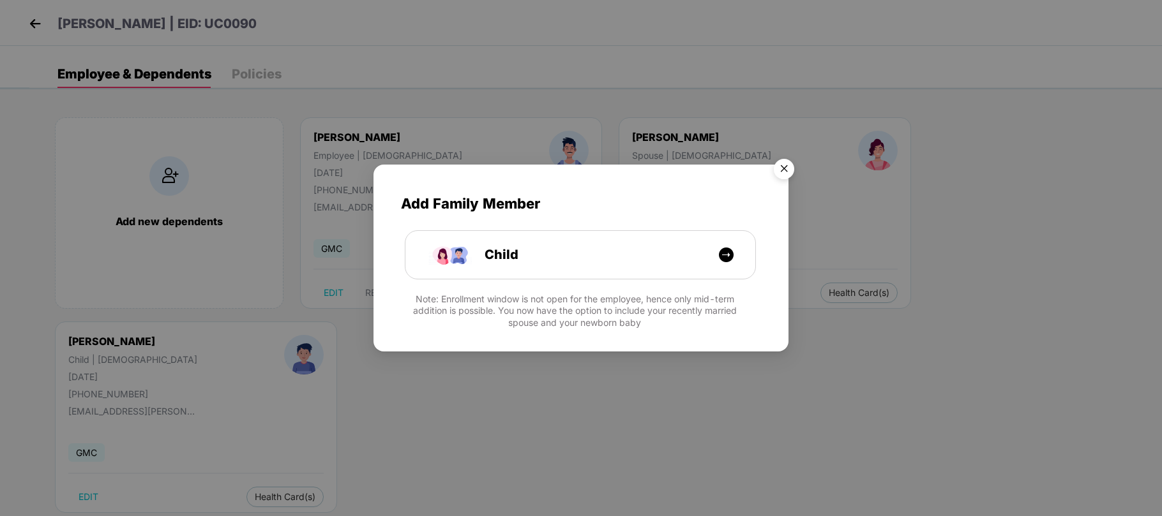
click at [784, 171] on img "Close" at bounding box center [784, 171] width 36 height 36
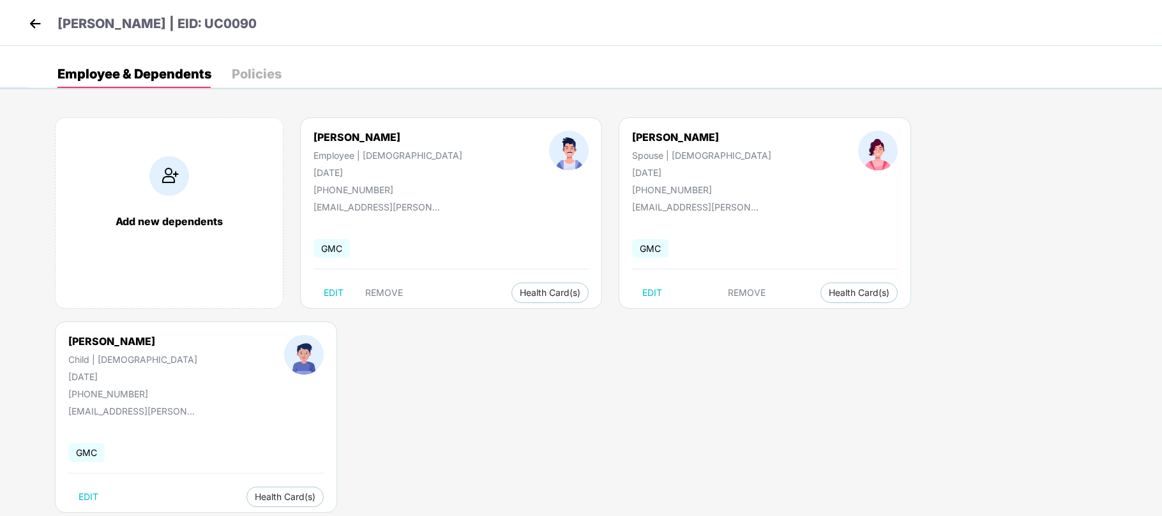
click at [43, 24] on img at bounding box center [35, 23] width 19 height 19
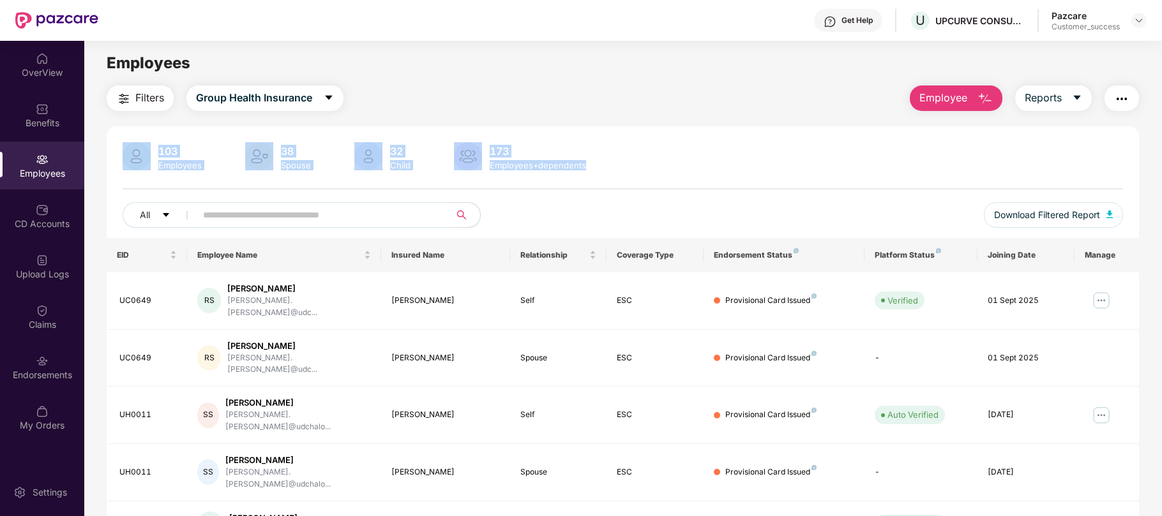
drag, startPoint x: 601, startPoint y: 170, endPoint x: 113, endPoint y: 119, distance: 490.3
click at [113, 119] on div "Filters Group Health Insurance Employee Reports 103 Employees 38 Spouse 32 Chil…" at bounding box center [623, 473] width 1032 height 774
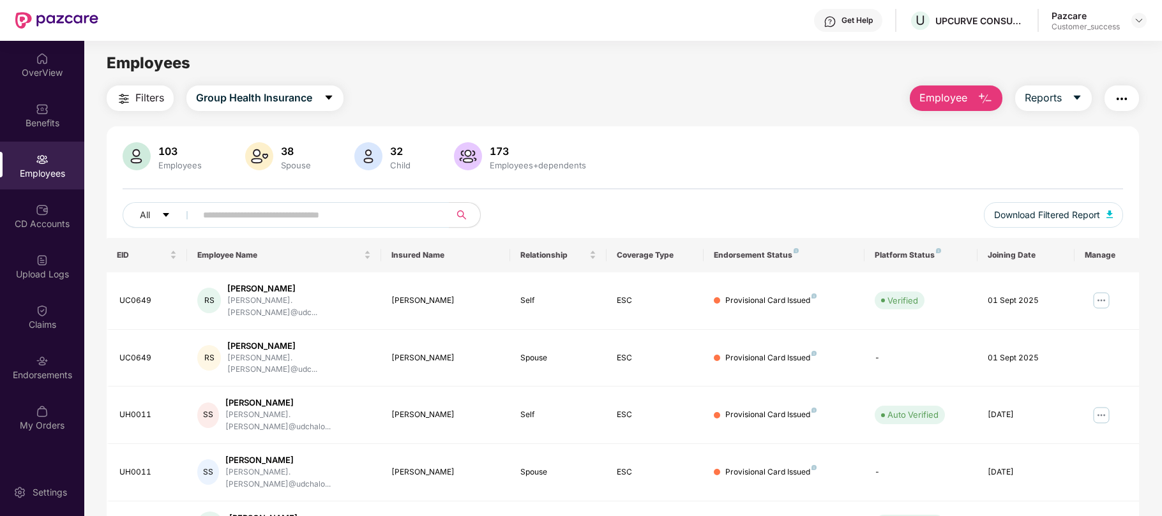
click at [666, 93] on div "Filters Group Health Insurance Employee Reports" at bounding box center [623, 99] width 1032 height 26
click at [1136, 18] on img at bounding box center [1139, 20] width 10 height 10
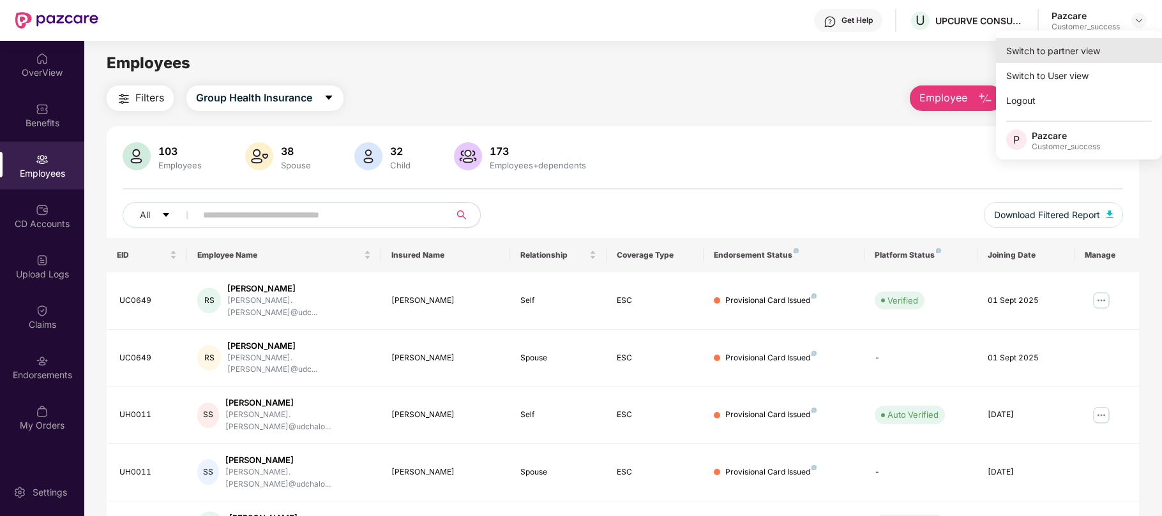
click at [1088, 49] on div "Switch to partner view" at bounding box center [1079, 50] width 166 height 25
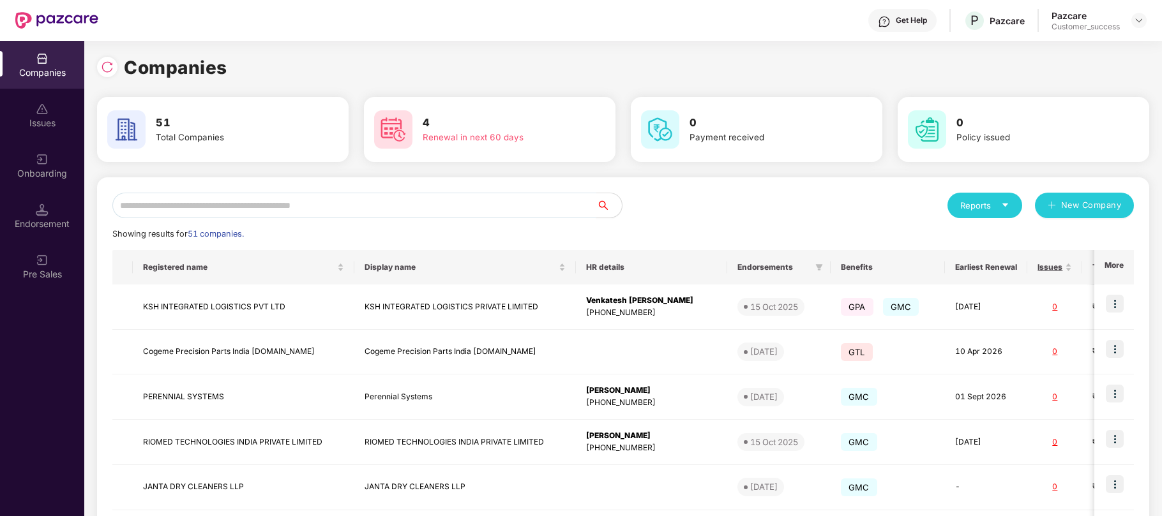
click at [486, 202] on input "text" at bounding box center [354, 206] width 484 height 26
type input "*"
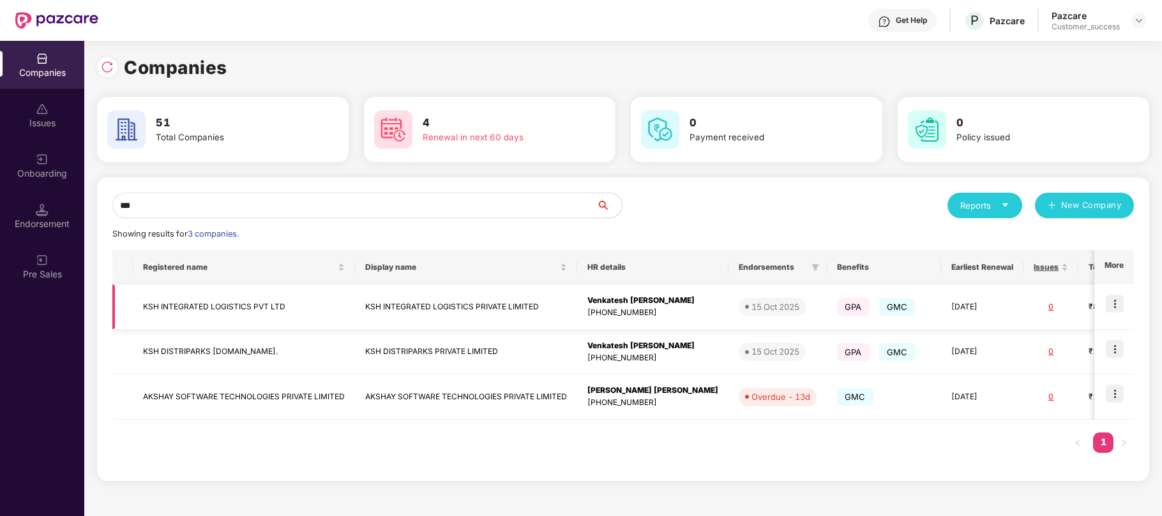
type input "***"
click at [1117, 300] on img at bounding box center [1114, 304] width 18 height 18
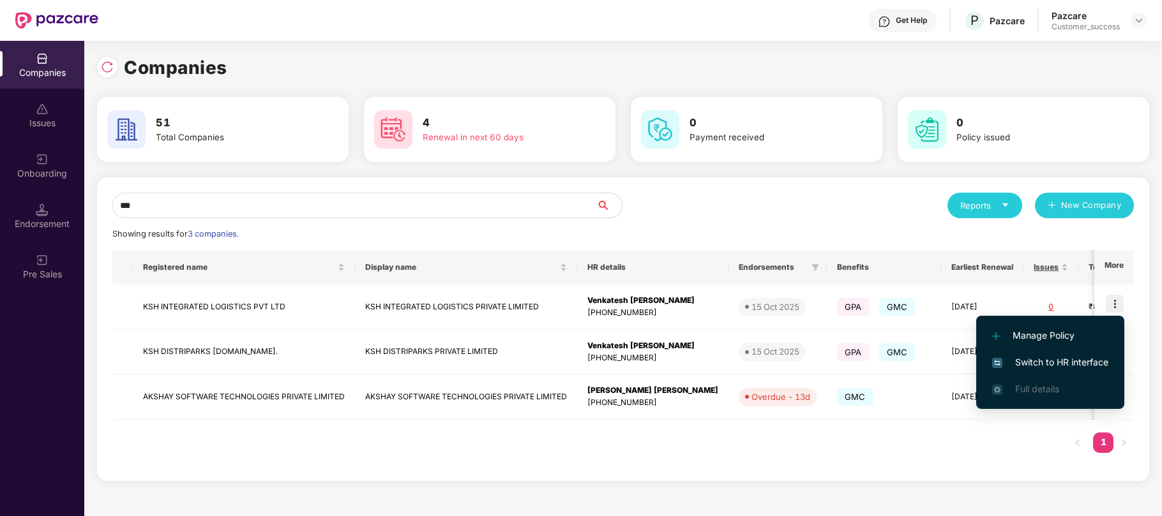
click at [1051, 365] on span "Switch to HR interface" at bounding box center [1050, 363] width 116 height 14
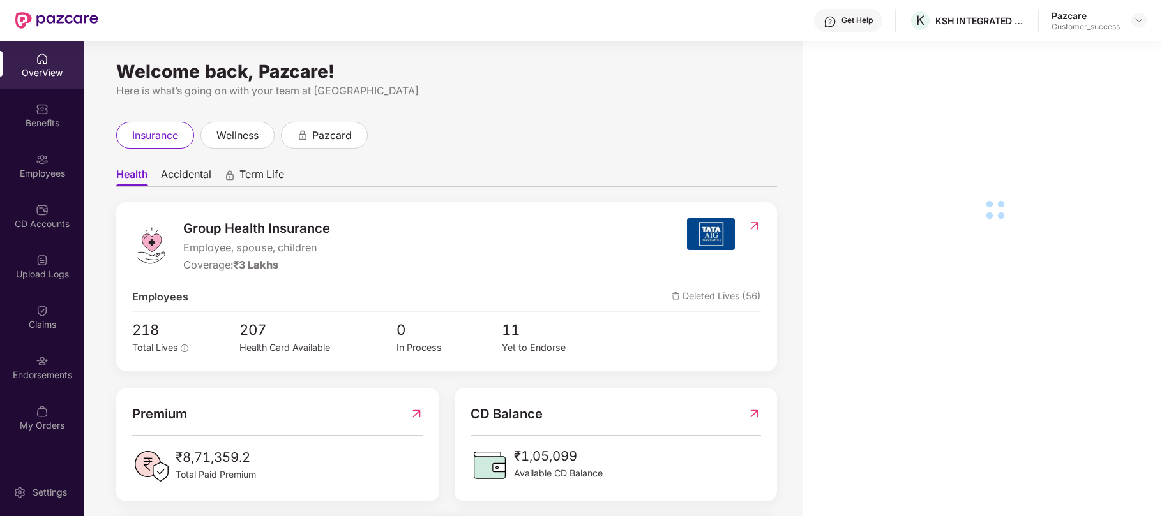
click at [47, 164] on img at bounding box center [42, 159] width 13 height 13
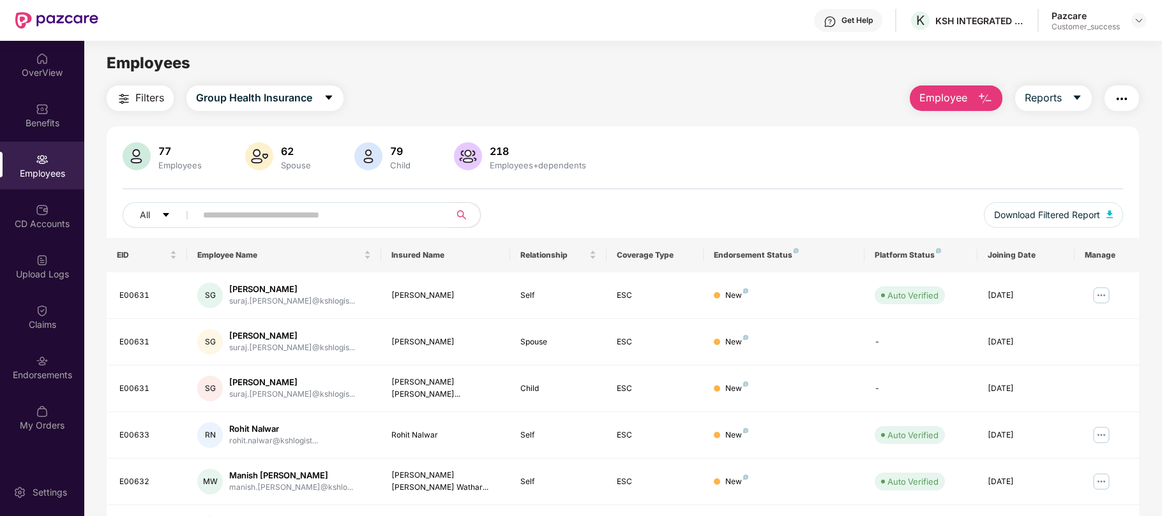
click at [193, 210] on span at bounding box center [319, 215] width 262 height 26
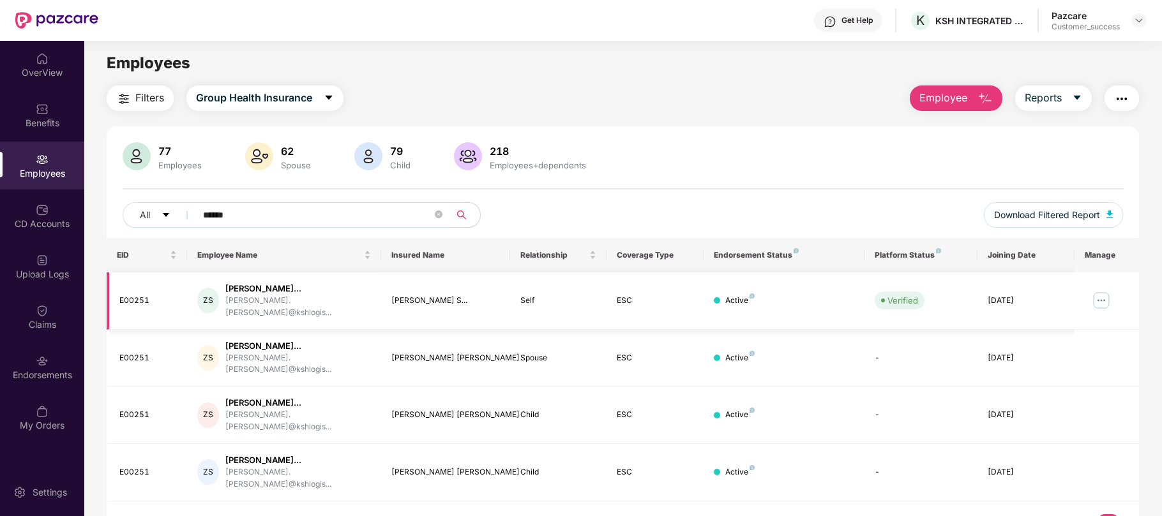
type input "******"
click at [1099, 290] on img at bounding box center [1101, 300] width 20 height 20
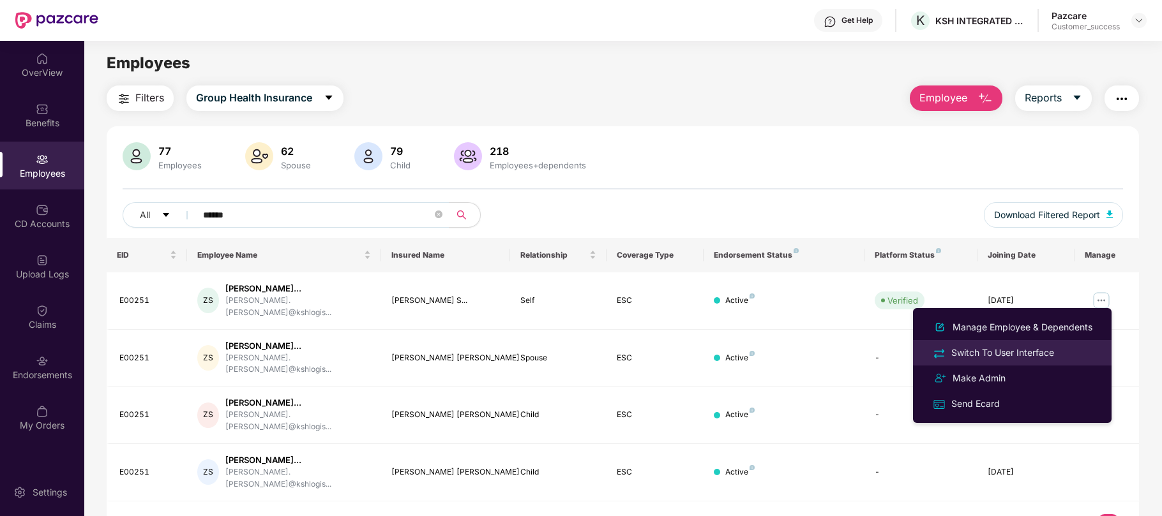
click at [980, 356] on div "Switch To User Interface" at bounding box center [1002, 353] width 108 height 14
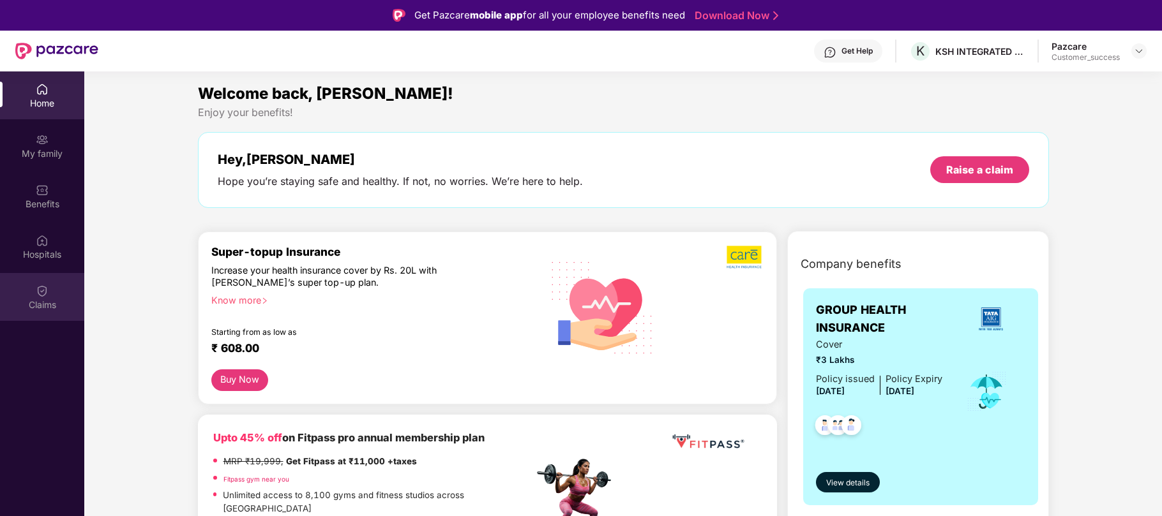
click at [44, 299] on div "Claims" at bounding box center [42, 305] width 84 height 13
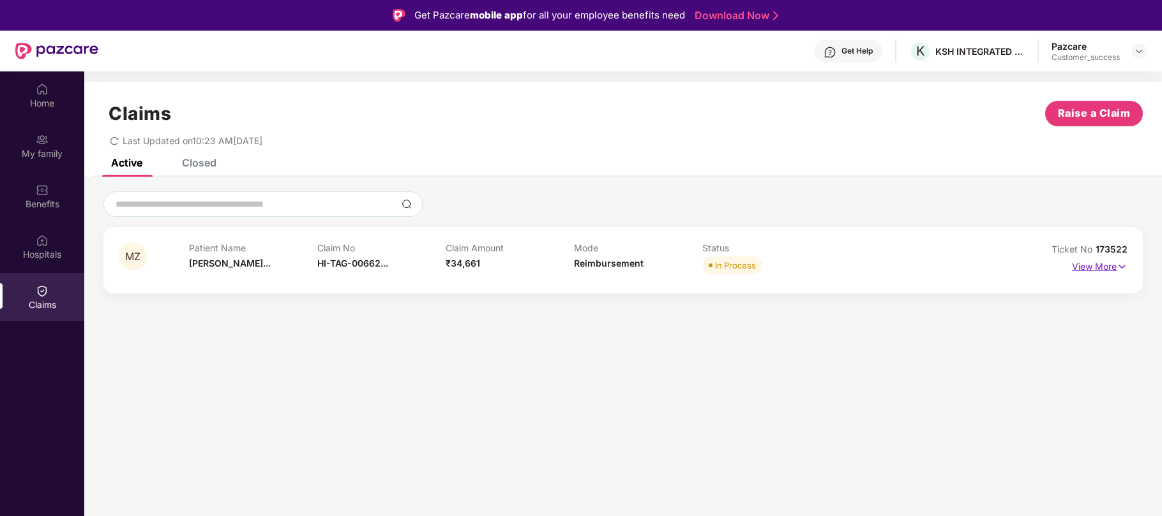
click at [1121, 266] on img at bounding box center [1121, 267] width 11 height 14
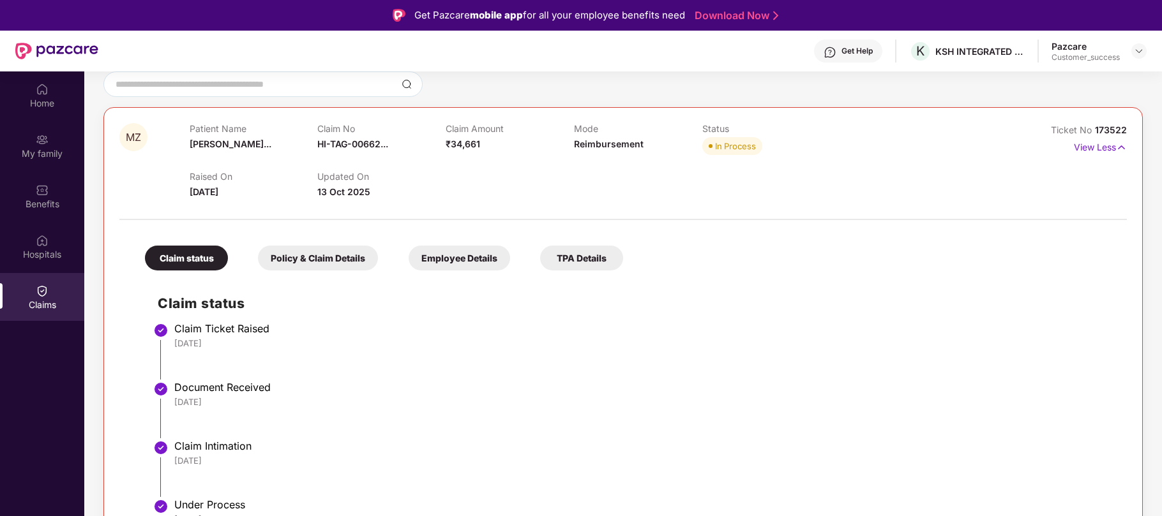
scroll to position [118, 0]
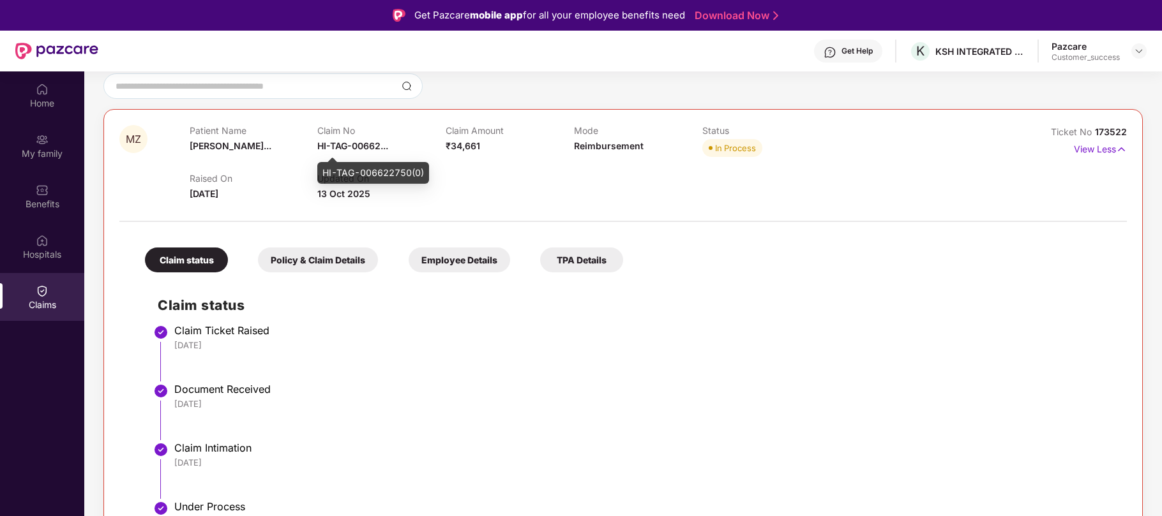
click at [389, 172] on div "HI-TAG-006622750(0)" at bounding box center [373, 173] width 112 height 22
copy div "006622750"
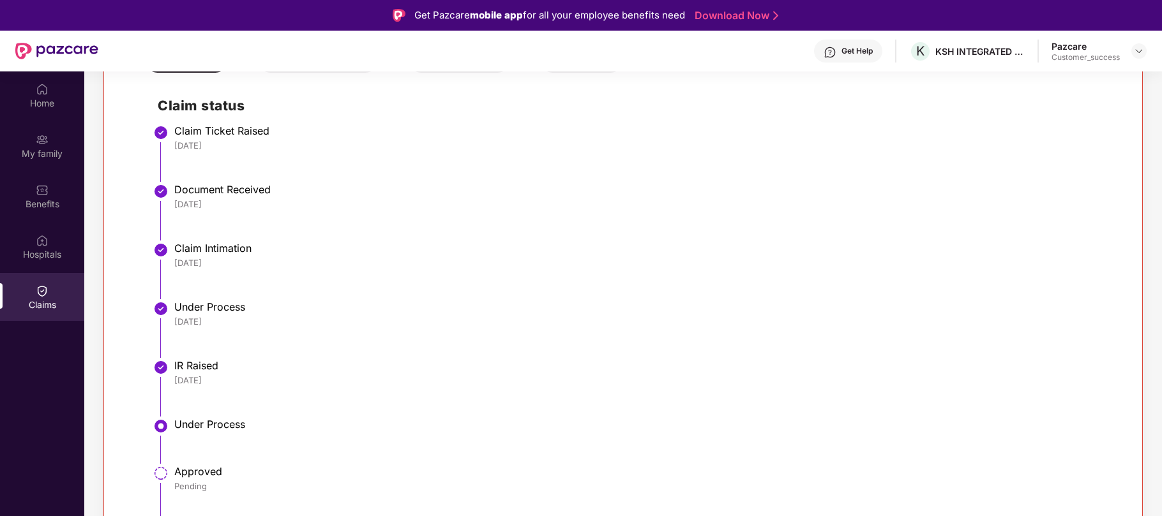
scroll to position [0, 0]
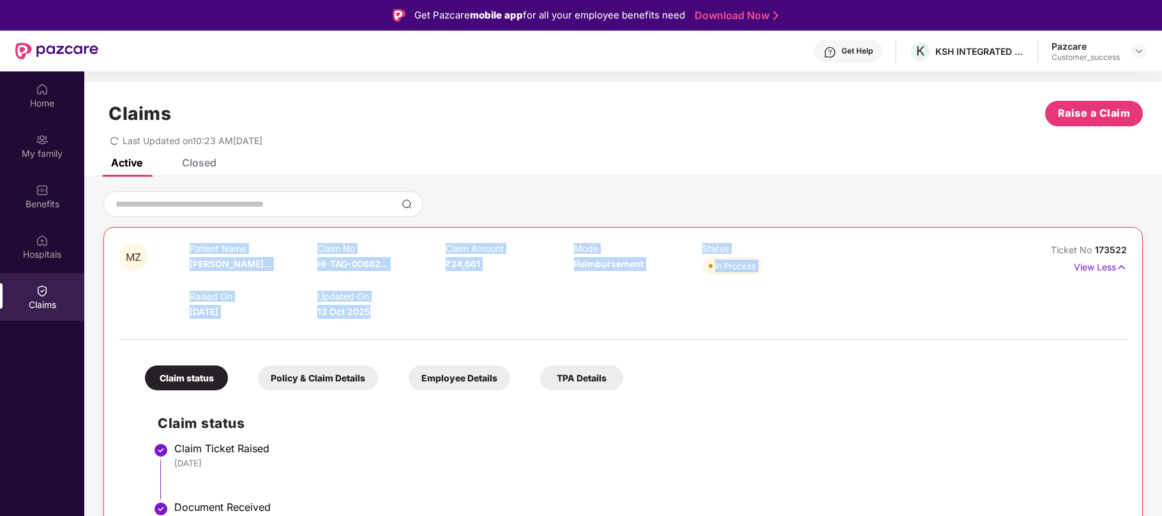
drag, startPoint x: 378, startPoint y: 314, endPoint x: 182, endPoint y: 250, distance: 206.1
click at [182, 250] on div "MZ Patient Name [PERSON_NAME]... Claim No HI-TAG-00662... Claim Amount ₹34,661 …" at bounding box center [538, 281] width 839 height 76
click at [182, 250] on div "MZ" at bounding box center [154, 281] width 70 height 76
drag, startPoint x: 182, startPoint y: 250, endPoint x: 376, endPoint y: 314, distance: 204.3
click at [376, 314] on div "MZ Patient Name [PERSON_NAME]... Claim No HI-TAG-00662... Claim Amount ₹34,661 …" at bounding box center [538, 281] width 839 height 76
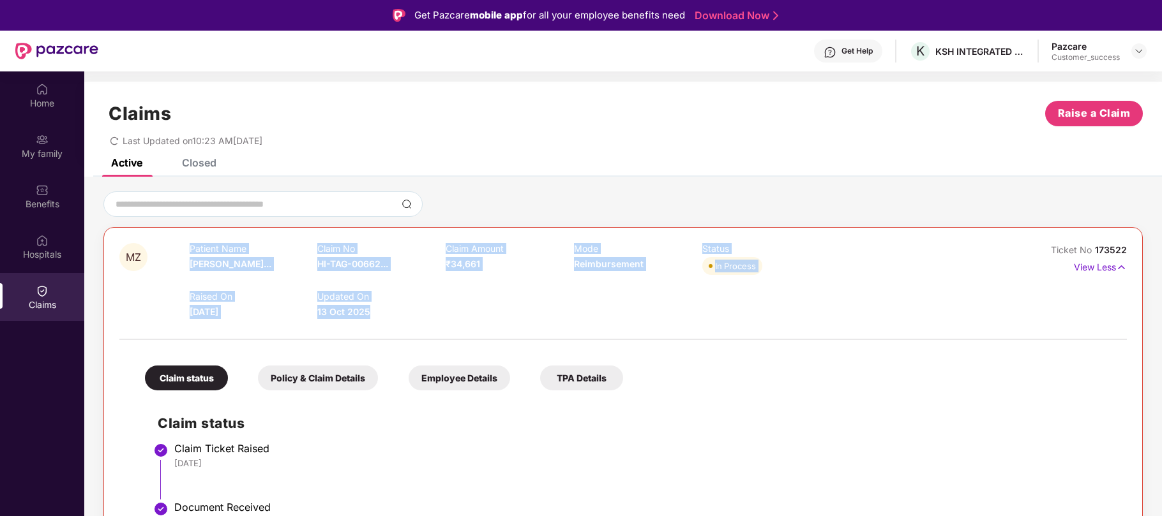
click at [376, 314] on div "Updated On [DATE]" at bounding box center [381, 305] width 128 height 28
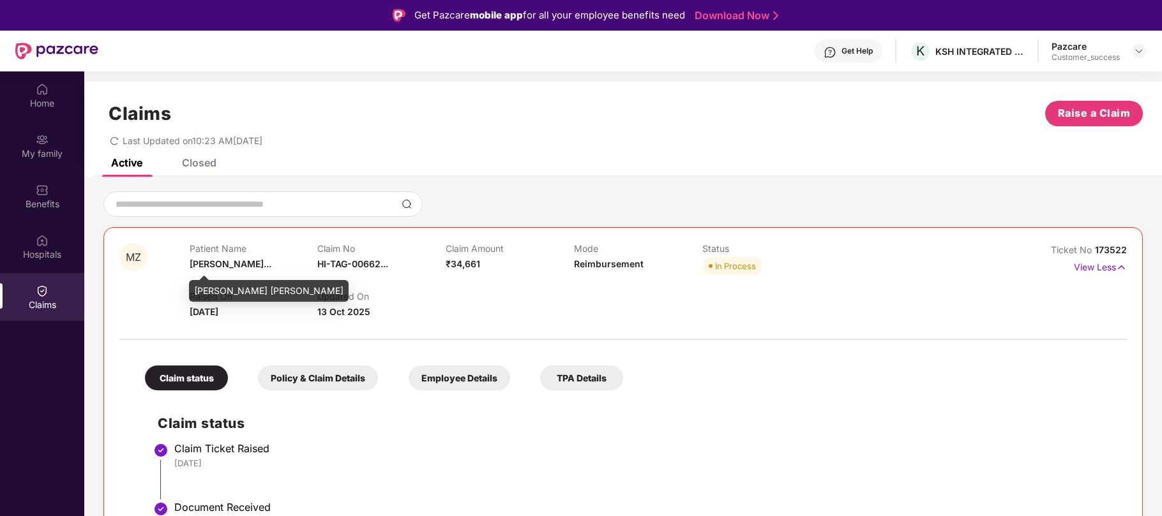
click at [241, 287] on div "[PERSON_NAME] [PERSON_NAME]" at bounding box center [269, 291] width 160 height 22
copy div "[PERSON_NAME]"
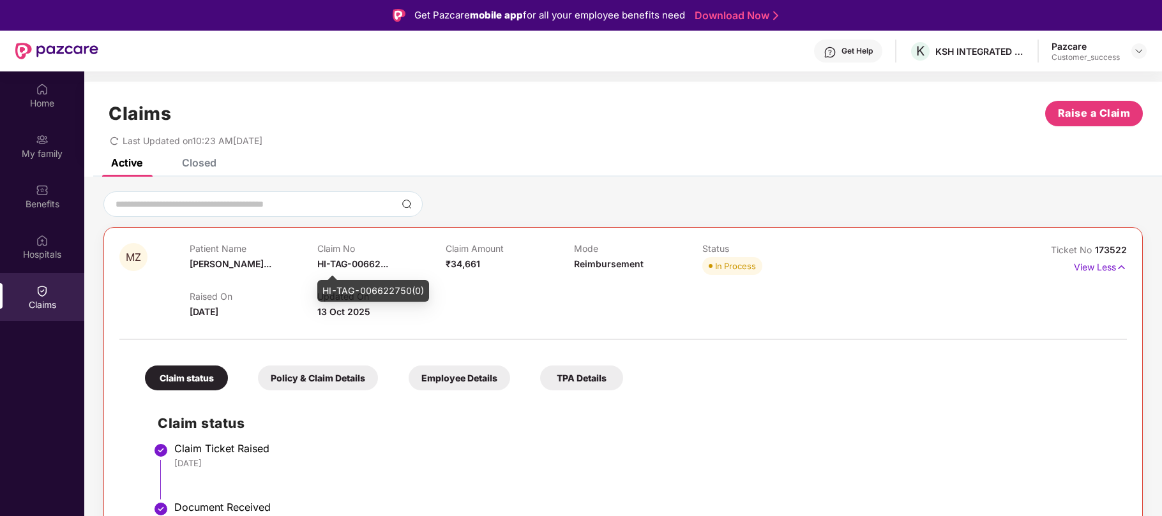
click at [380, 287] on div "HI-TAG-006622750(0)" at bounding box center [373, 291] width 112 height 22
copy div "HI-TAG-006622750(0)"
click at [1135, 51] on img at bounding box center [1139, 51] width 10 height 10
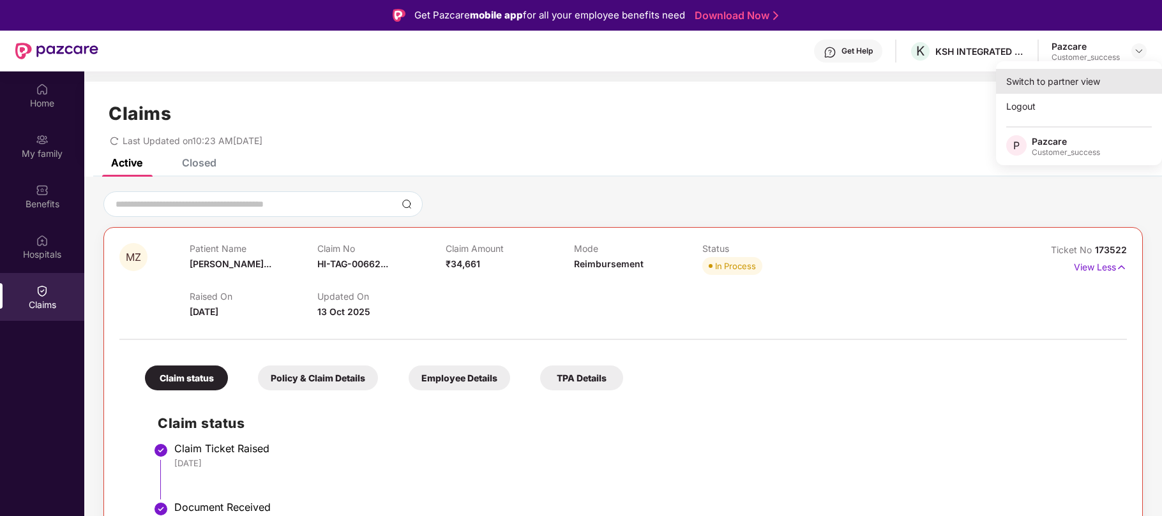
click at [1042, 80] on div "Switch to partner view" at bounding box center [1079, 81] width 166 height 25
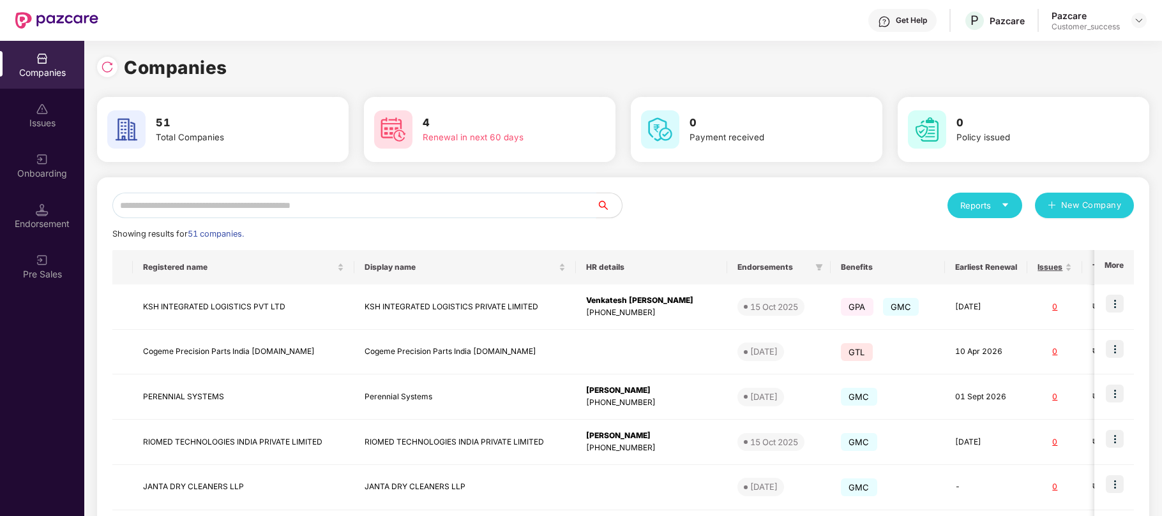
click at [511, 211] on input "text" at bounding box center [354, 206] width 484 height 26
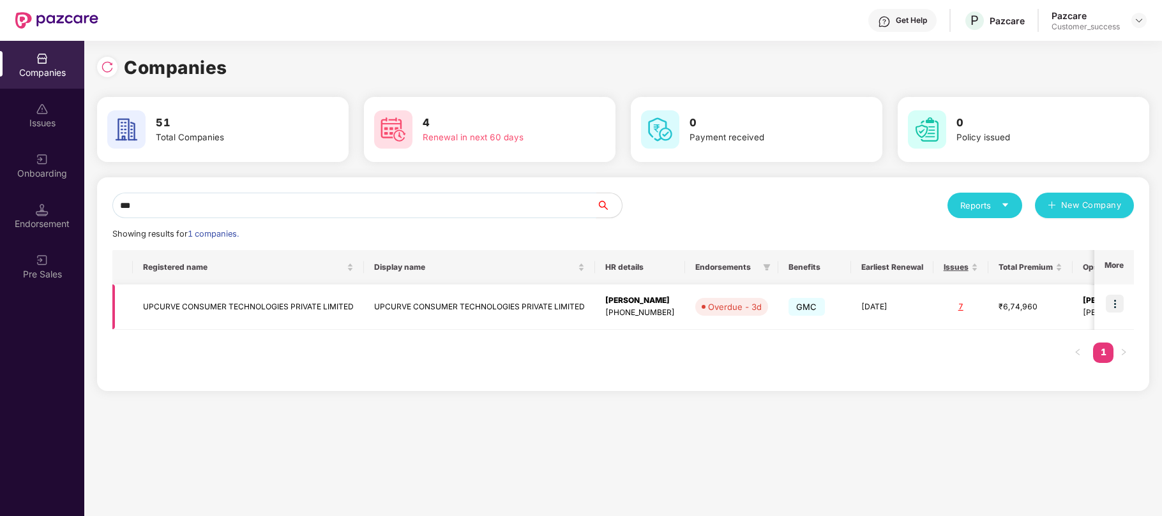
type input "***"
click at [1116, 309] on img at bounding box center [1114, 304] width 18 height 18
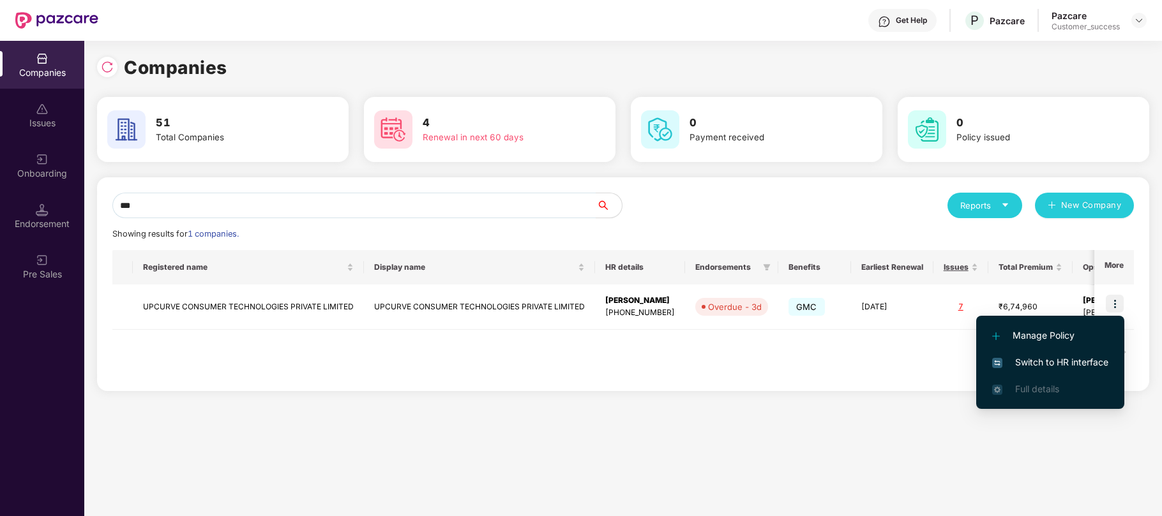
click at [1042, 364] on span "Switch to HR interface" at bounding box center [1050, 363] width 116 height 14
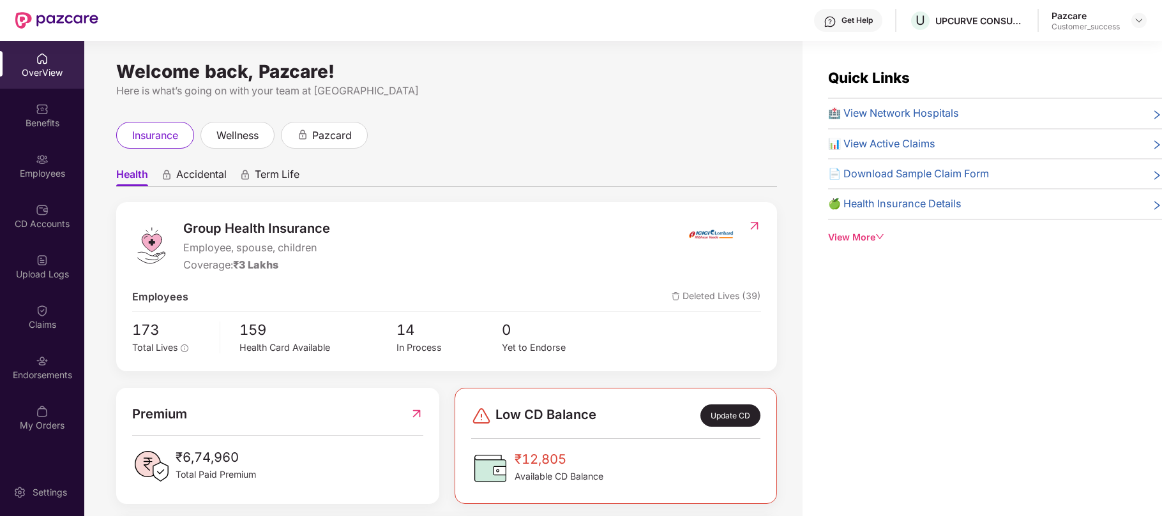
click at [45, 128] on div "Benefits" at bounding box center [42, 123] width 84 height 13
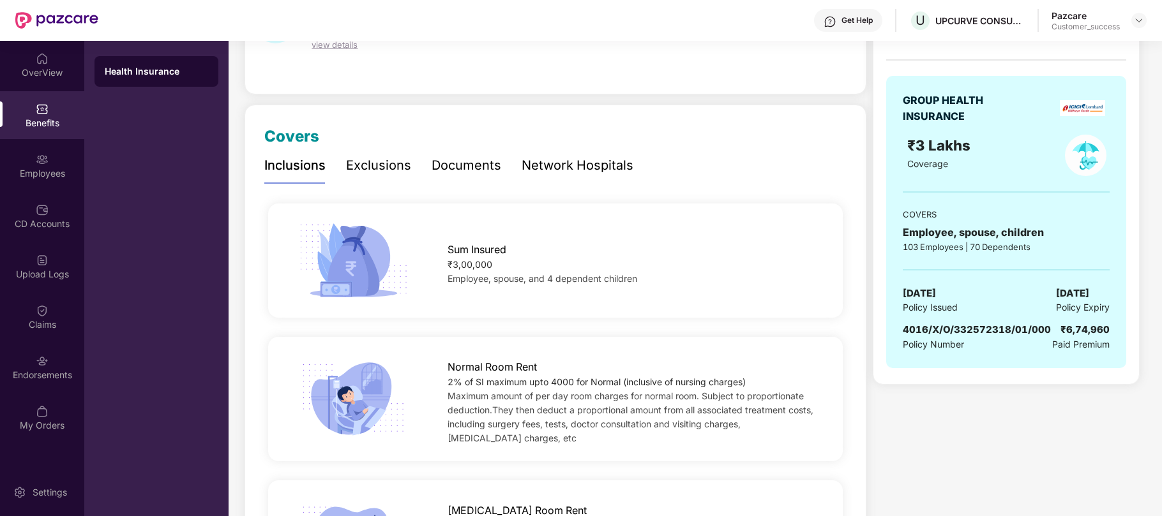
scroll to position [102, 0]
drag, startPoint x: 642, startPoint y: 284, endPoint x: 451, endPoint y: 263, distance: 192.6
click at [451, 263] on div "Sum Insured ₹3,00,000 Employee, spouse, and 4 dependent children" at bounding box center [632, 261] width 410 height 50
click at [451, 263] on div "₹3,00,000" at bounding box center [631, 265] width 369 height 14
drag, startPoint x: 451, startPoint y: 263, endPoint x: 643, endPoint y: 281, distance: 193.6
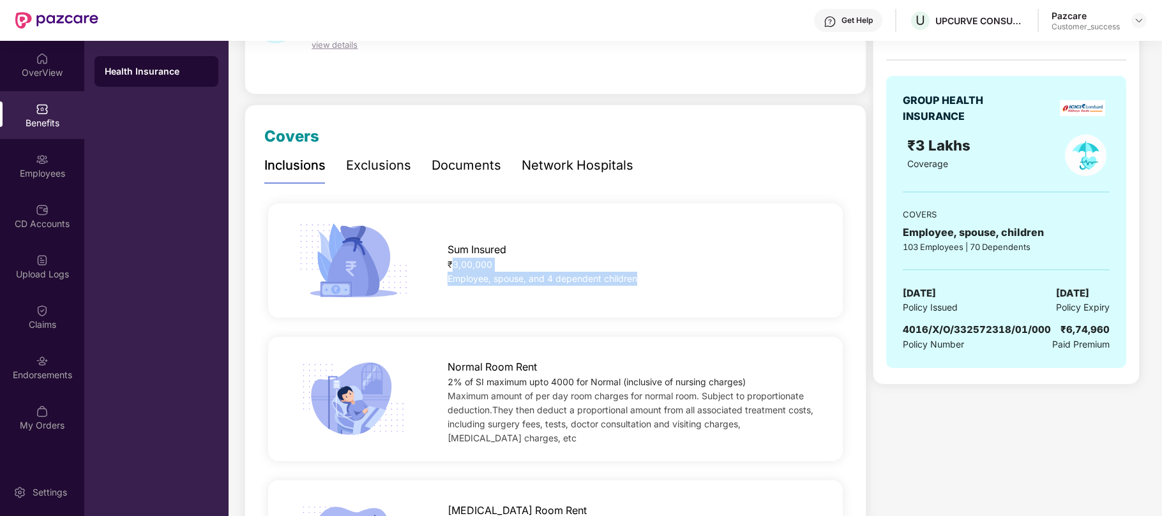
click at [643, 281] on div "Sum Insured ₹3,00,000 Employee, spouse, and 4 dependent children" at bounding box center [632, 261] width 410 height 50
click at [643, 281] on div "Employee, spouse, and 4 dependent children" at bounding box center [631, 279] width 369 height 14
drag, startPoint x: 644, startPoint y: 282, endPoint x: 449, endPoint y: 250, distance: 197.3
click at [449, 250] on div "Sum Insured ₹3,00,000 Employee, spouse, and 4 dependent children" at bounding box center [632, 261] width 410 height 50
click at [449, 250] on span "Sum Insured" at bounding box center [476, 250] width 59 height 16
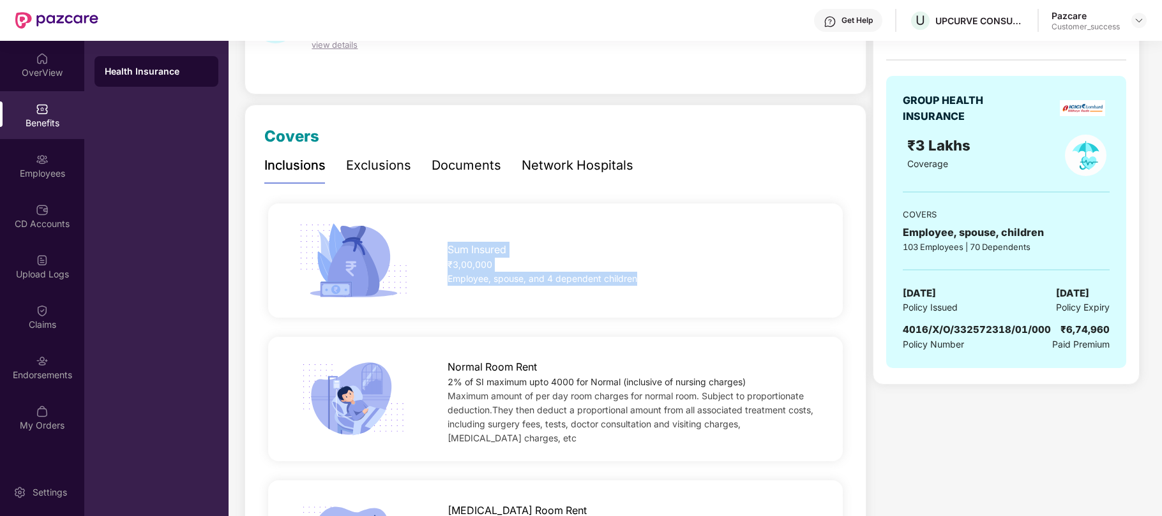
drag, startPoint x: 449, startPoint y: 250, endPoint x: 639, endPoint y: 280, distance: 191.8
click at [639, 280] on div "Sum Insured ₹3,00,000 Employee, spouse, and 4 dependent children" at bounding box center [632, 261] width 410 height 50
click at [639, 280] on div "Employee, spouse, and 4 dependent children" at bounding box center [631, 279] width 369 height 14
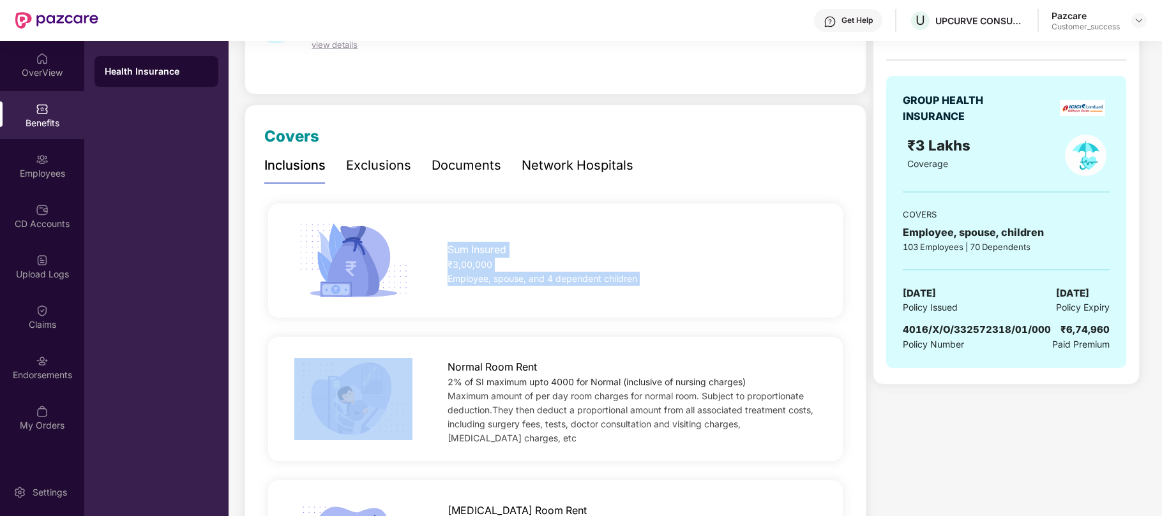
drag, startPoint x: 639, startPoint y: 280, endPoint x: 449, endPoint y: 246, distance: 192.4
click at [449, 246] on div "Sum Insured ₹3,00,000 Employee, spouse, and 4 dependent children" at bounding box center [632, 261] width 410 height 50
click at [449, 246] on span "Sum Insured" at bounding box center [476, 250] width 59 height 16
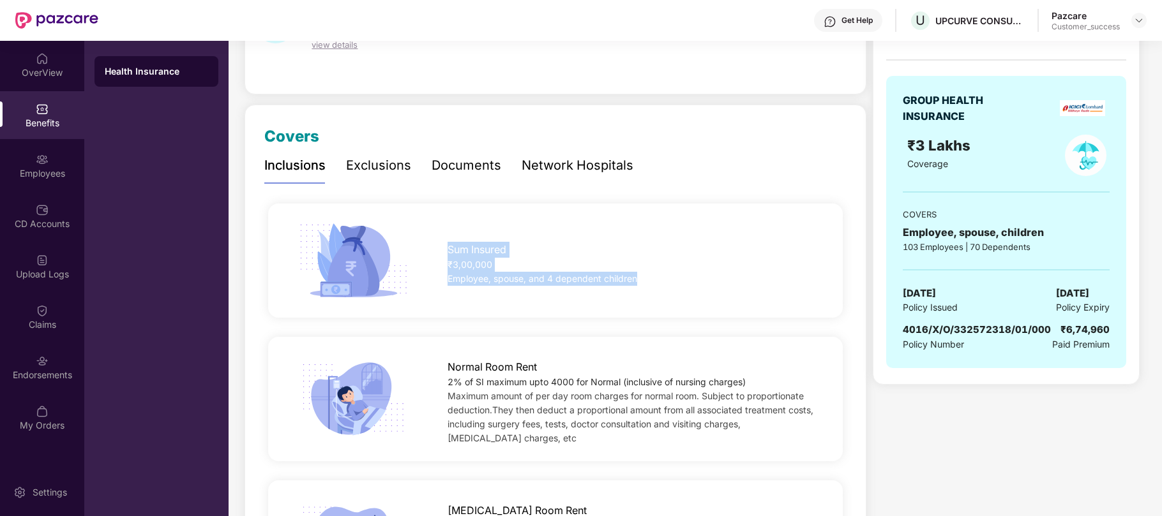
drag, startPoint x: 447, startPoint y: 246, endPoint x: 712, endPoint y: 276, distance: 267.2
click at [712, 276] on div "Sum Insured ₹3,00,000 Employee, spouse, and 4 dependent children" at bounding box center [632, 261] width 410 height 50
click at [712, 276] on div "Employee, spouse, and 4 dependent children" at bounding box center [631, 279] width 369 height 14
drag, startPoint x: 644, startPoint y: 281, endPoint x: 447, endPoint y: 245, distance: 199.9
click at [447, 245] on div "Sum Insured ₹3,00,000 Employee, spouse, and 4 dependent children" at bounding box center [632, 261] width 410 height 50
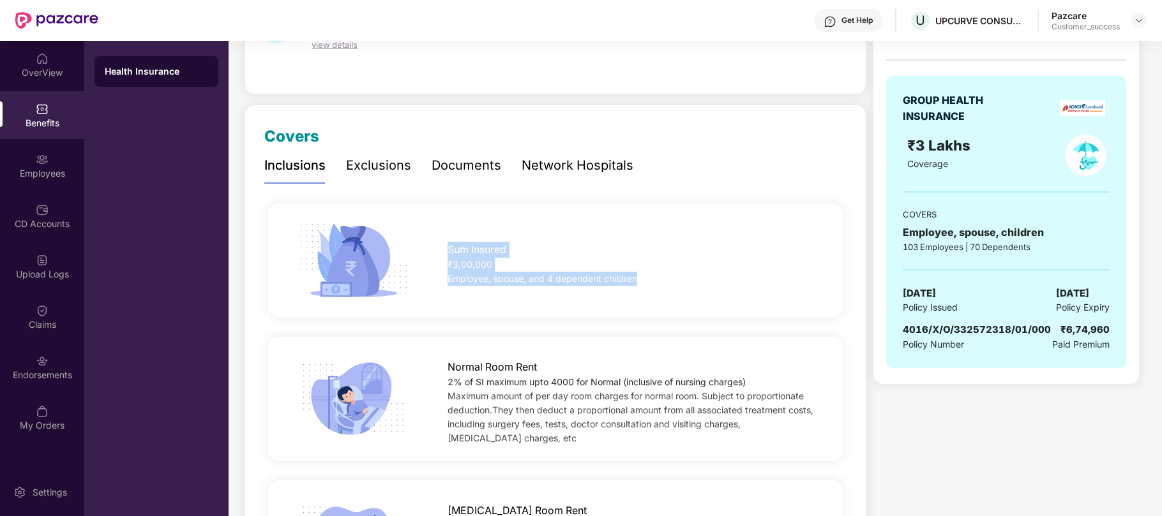
click at [447, 245] on span "Sum Insured" at bounding box center [476, 250] width 59 height 16
drag, startPoint x: 447, startPoint y: 245, endPoint x: 713, endPoint y: 277, distance: 267.4
click at [713, 277] on div "Sum Insured ₹3,00,000 Employee, spouse, and 4 dependent children" at bounding box center [632, 261] width 410 height 50
click at [41, 160] on img at bounding box center [42, 159] width 13 height 13
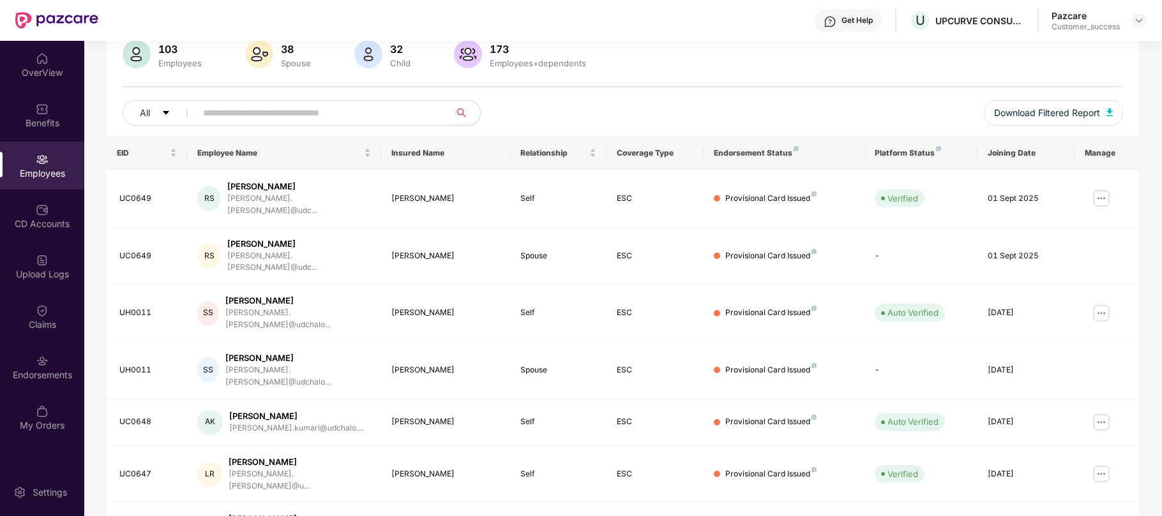
click at [301, 110] on input "text" at bounding box center [317, 112] width 229 height 19
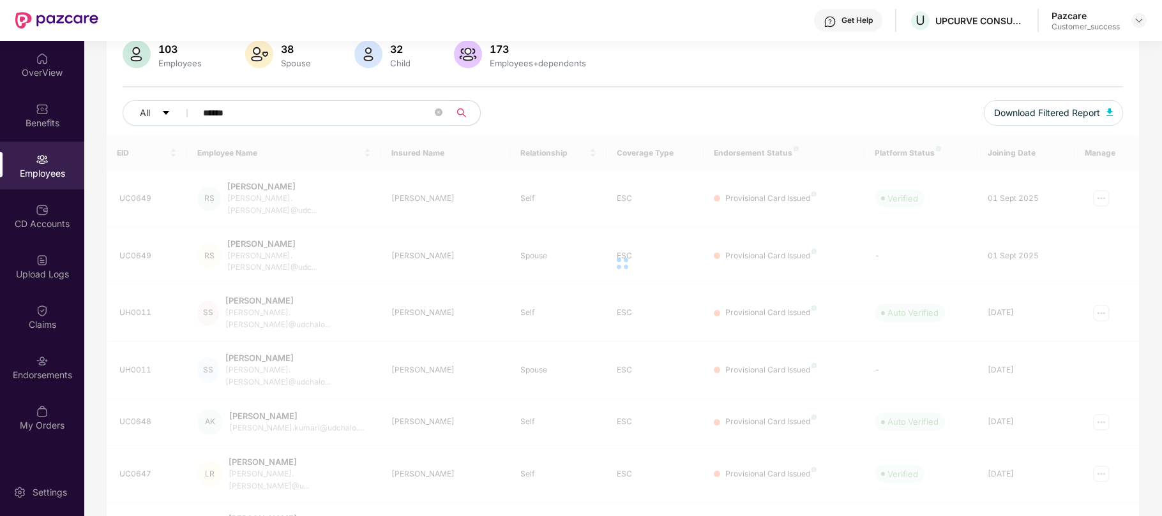
scroll to position [41, 0]
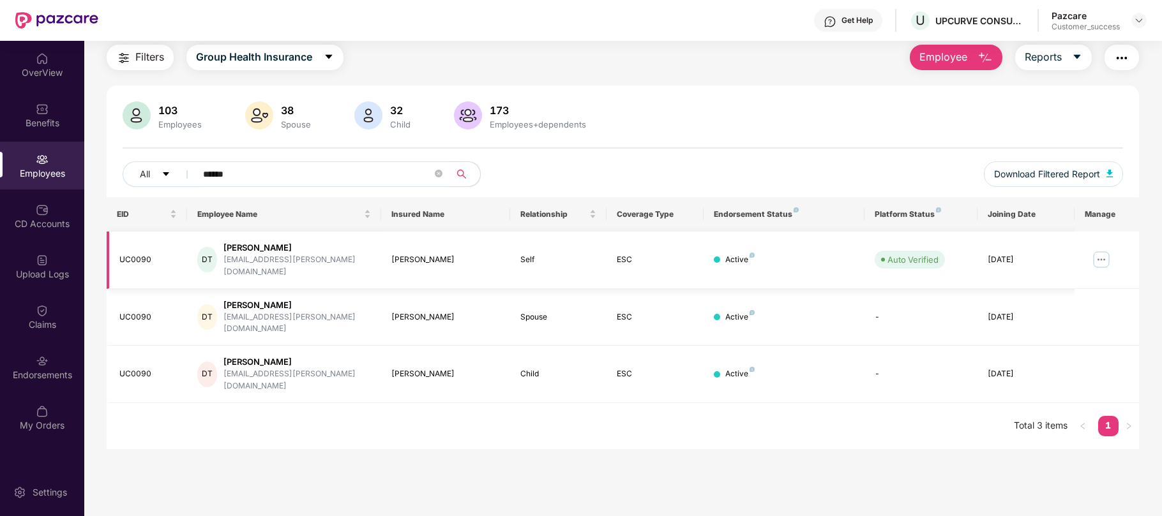
type input "******"
click at [1098, 256] on img at bounding box center [1101, 260] width 20 height 20
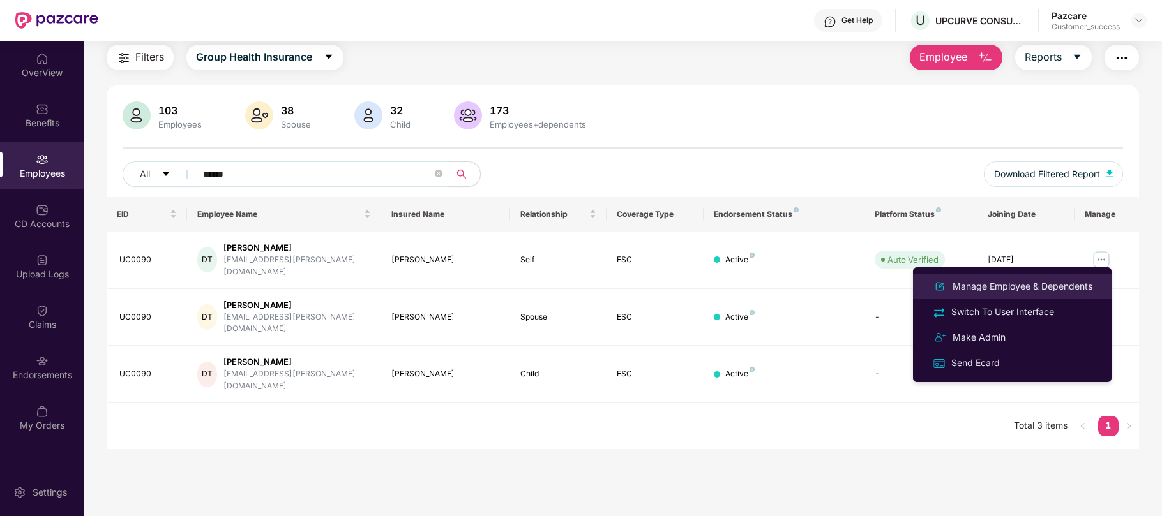
click at [1005, 284] on div "Manage Employee & Dependents" at bounding box center [1022, 287] width 145 height 14
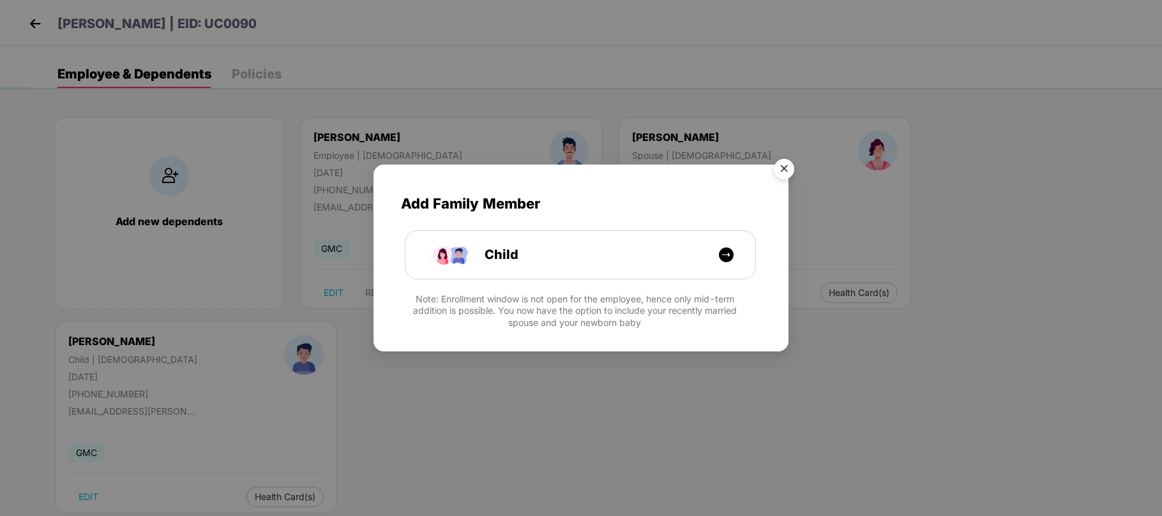
click at [782, 168] on img "Close" at bounding box center [784, 171] width 36 height 36
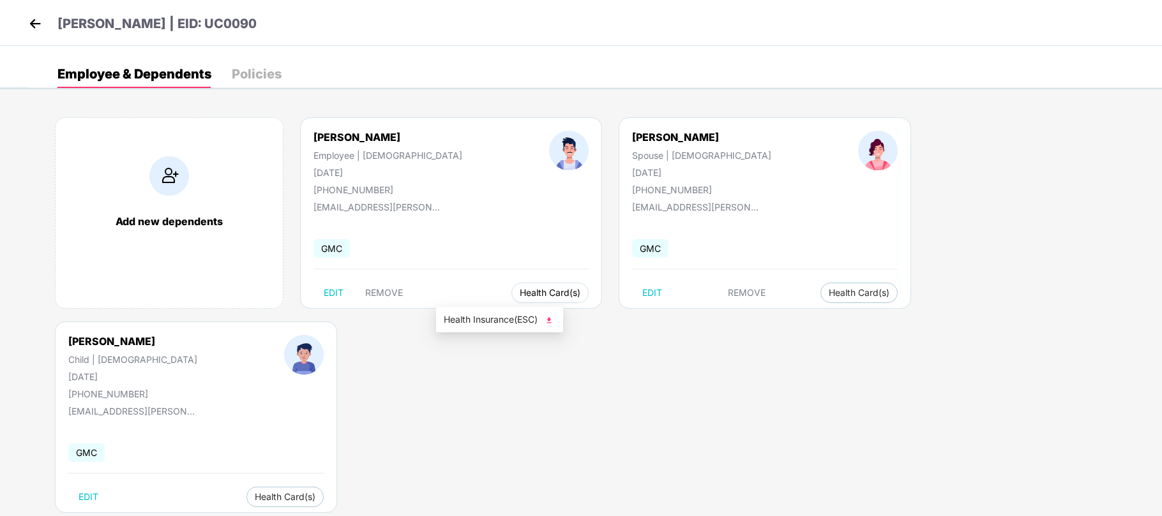
click at [520, 290] on span "Health Card(s)" at bounding box center [550, 293] width 61 height 6
click at [520, 296] on span "Health Card(s)" at bounding box center [550, 293] width 61 height 6
click at [483, 320] on span "Health Insurance(ESC)" at bounding box center [500, 320] width 112 height 14
click at [342, 184] on div "[PHONE_NUMBER]" at bounding box center [387, 189] width 149 height 11
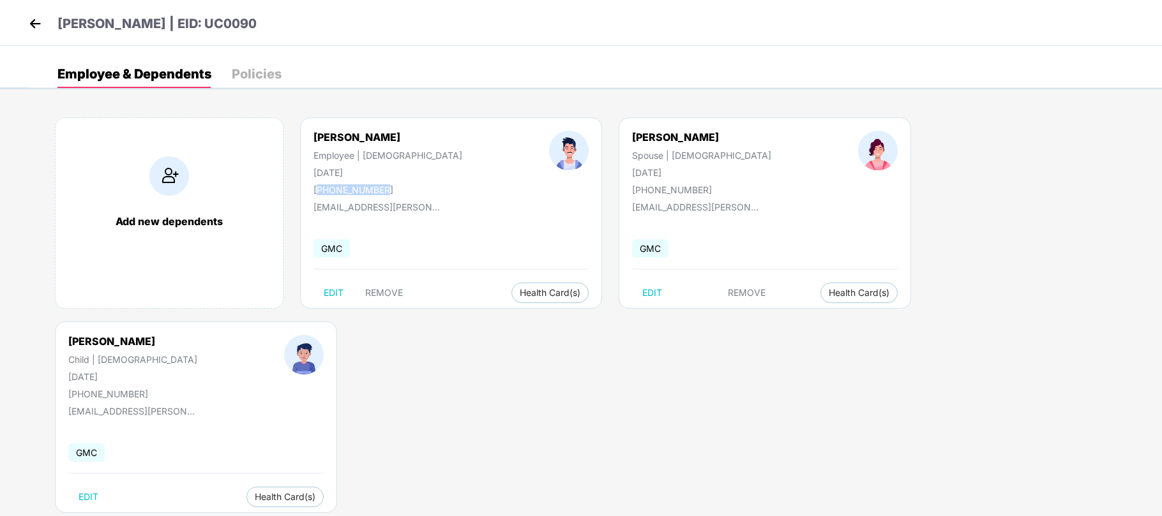
copy div "917507738011"
